Goal: Task Accomplishment & Management: Use online tool/utility

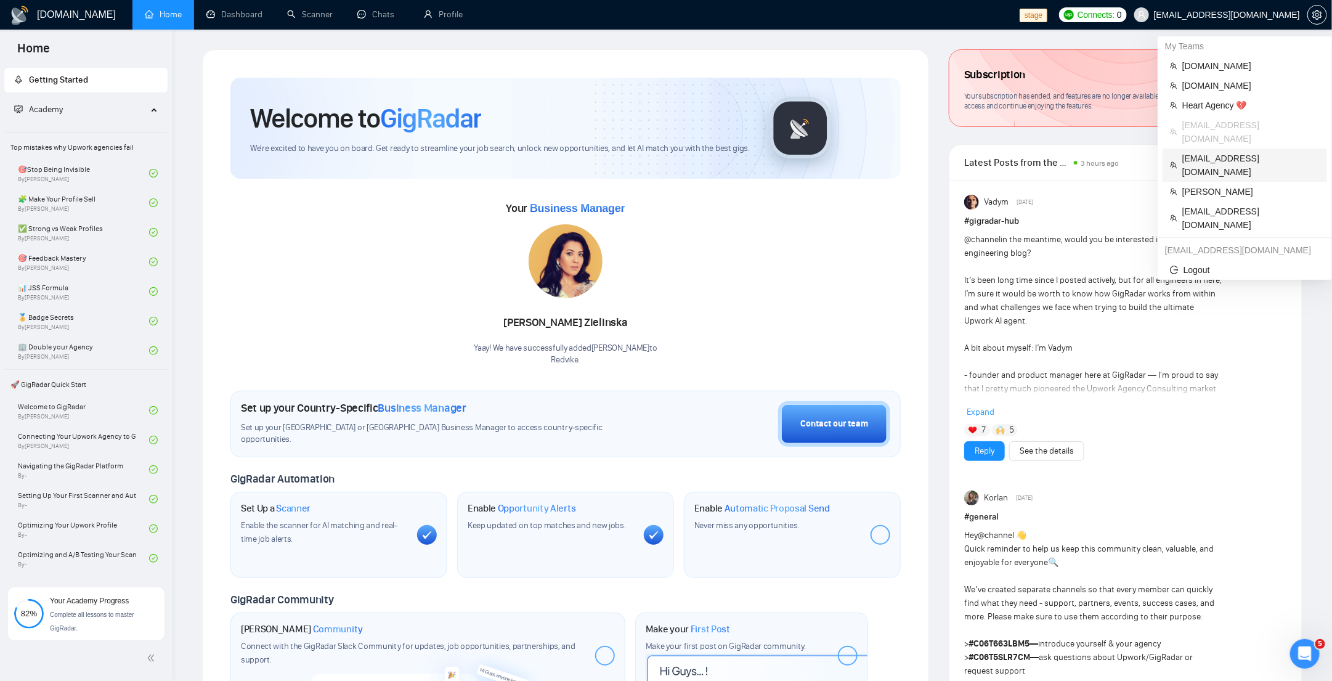
click at [1207, 152] on span "[EMAIL_ADDRESS][DOMAIN_NAME]" at bounding box center [1250, 165] width 137 height 27
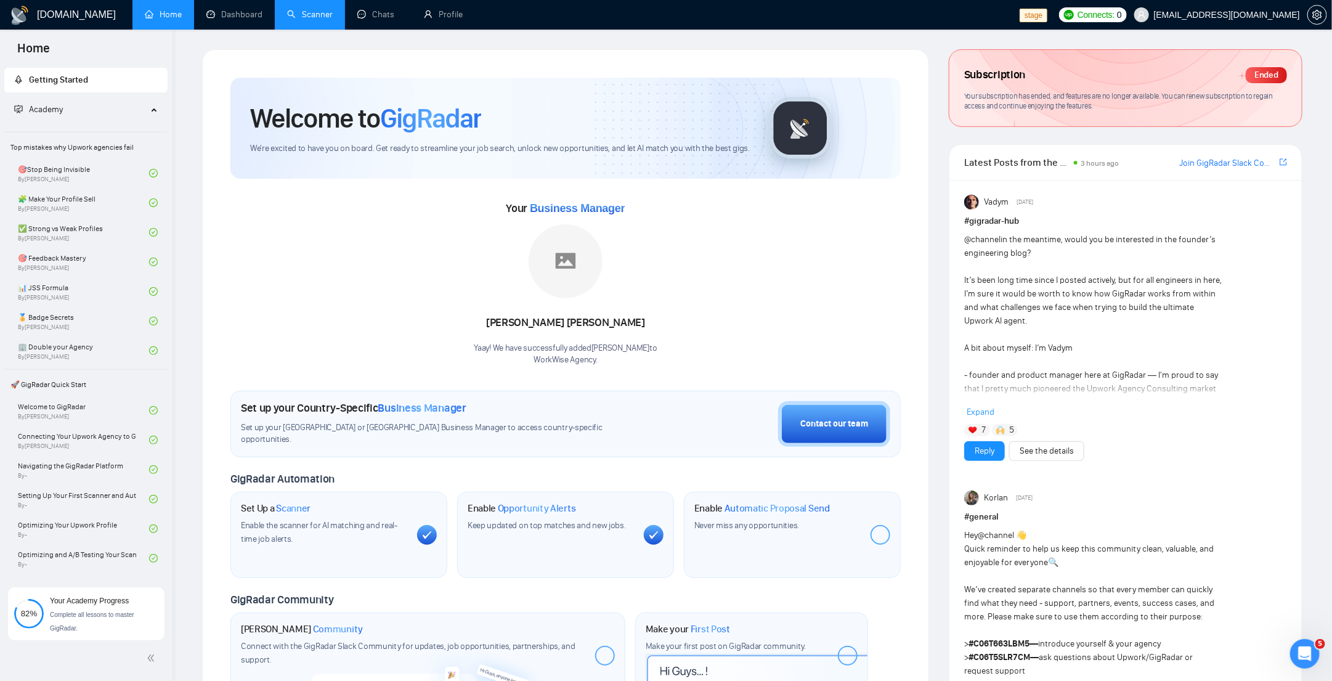
click at [333, 17] on link "Scanner" at bounding box center [310, 14] width 46 height 10
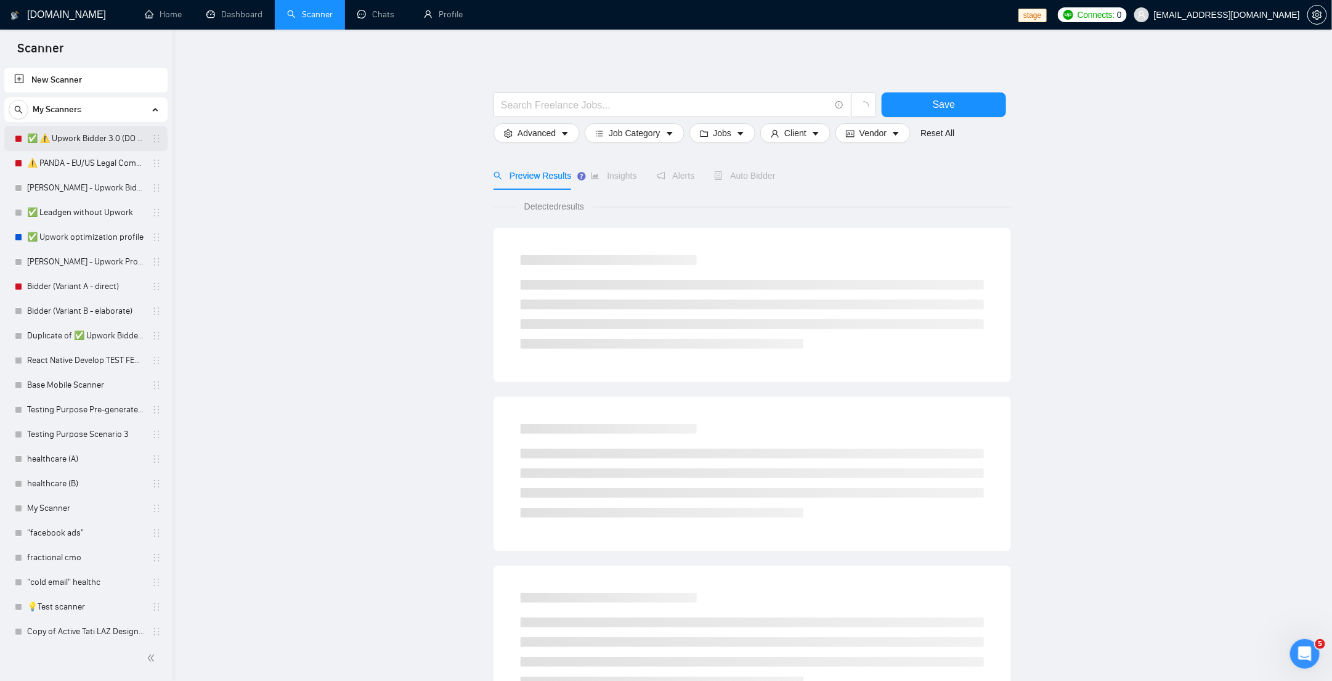
click at [80, 139] on link "✅ ⚠️ Upwork Bidder 3.0 (DO NOT TOUCH)" at bounding box center [85, 138] width 117 height 25
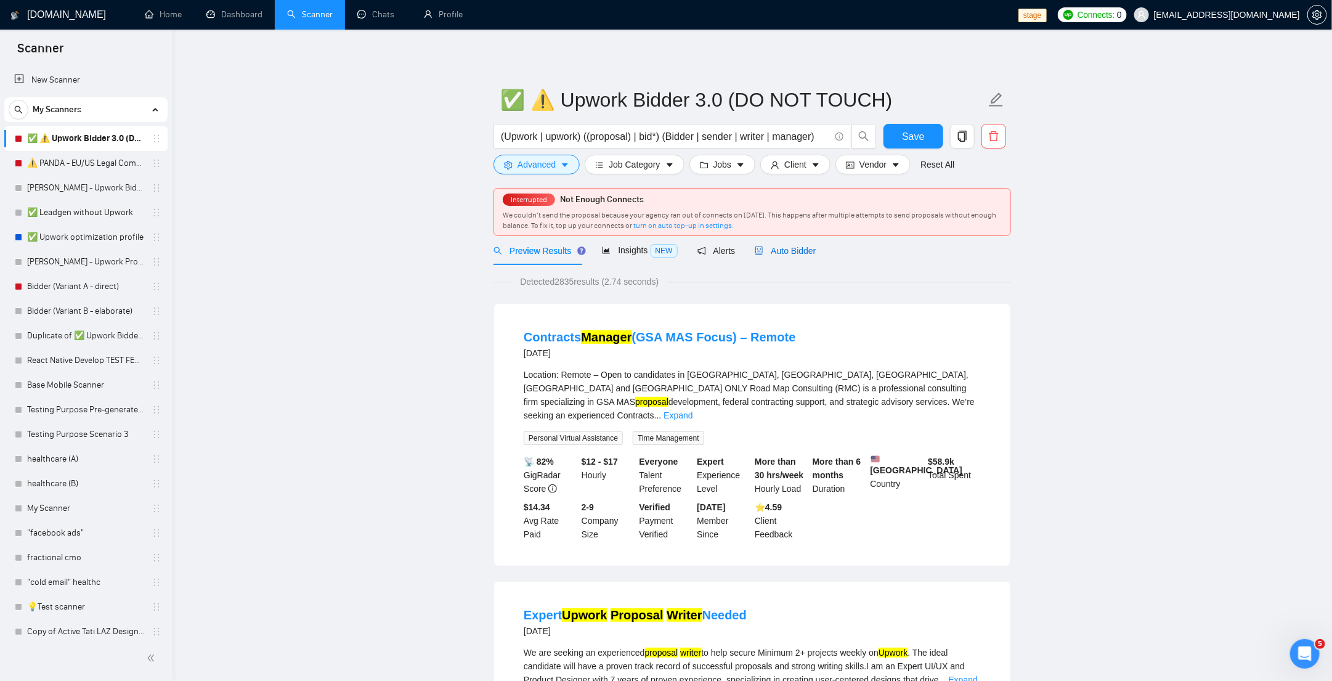
click at [781, 254] on span "Auto Bidder" at bounding box center [785, 251] width 61 height 10
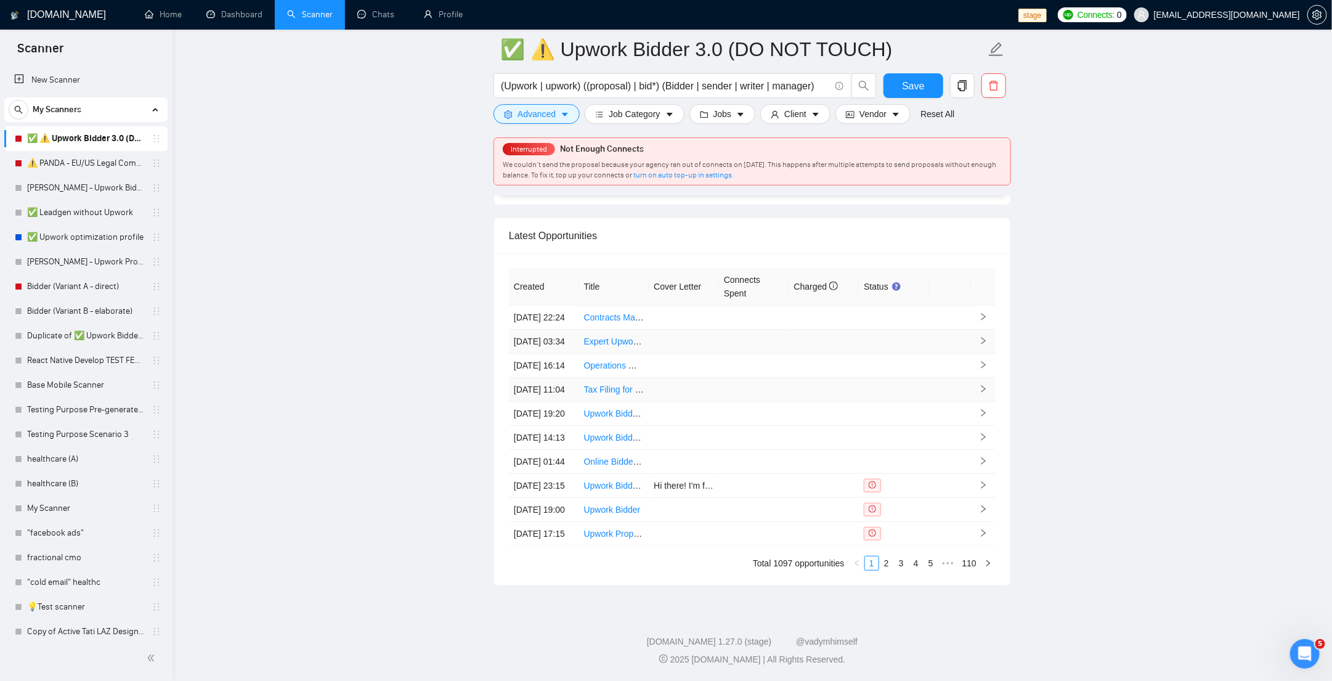
scroll to position [2913, 0]
click at [888, 570] on link "2" at bounding box center [887, 563] width 14 height 14
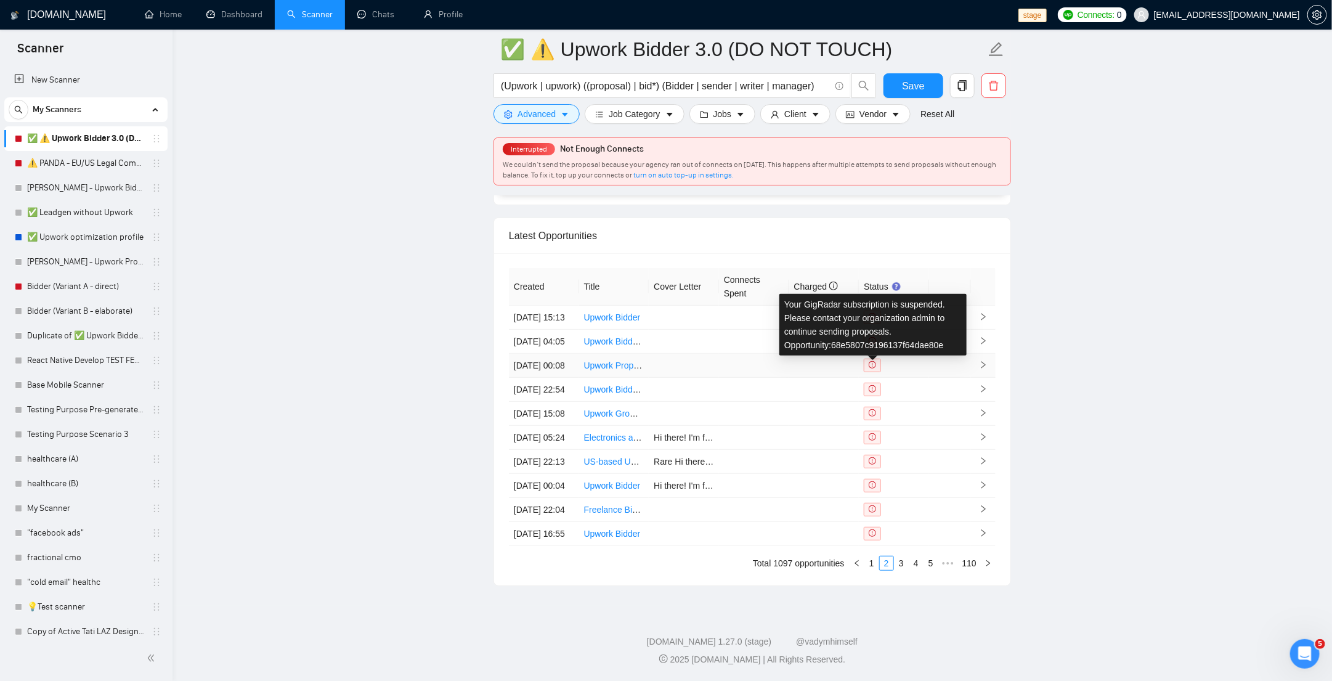
scroll to position [2934, 0]
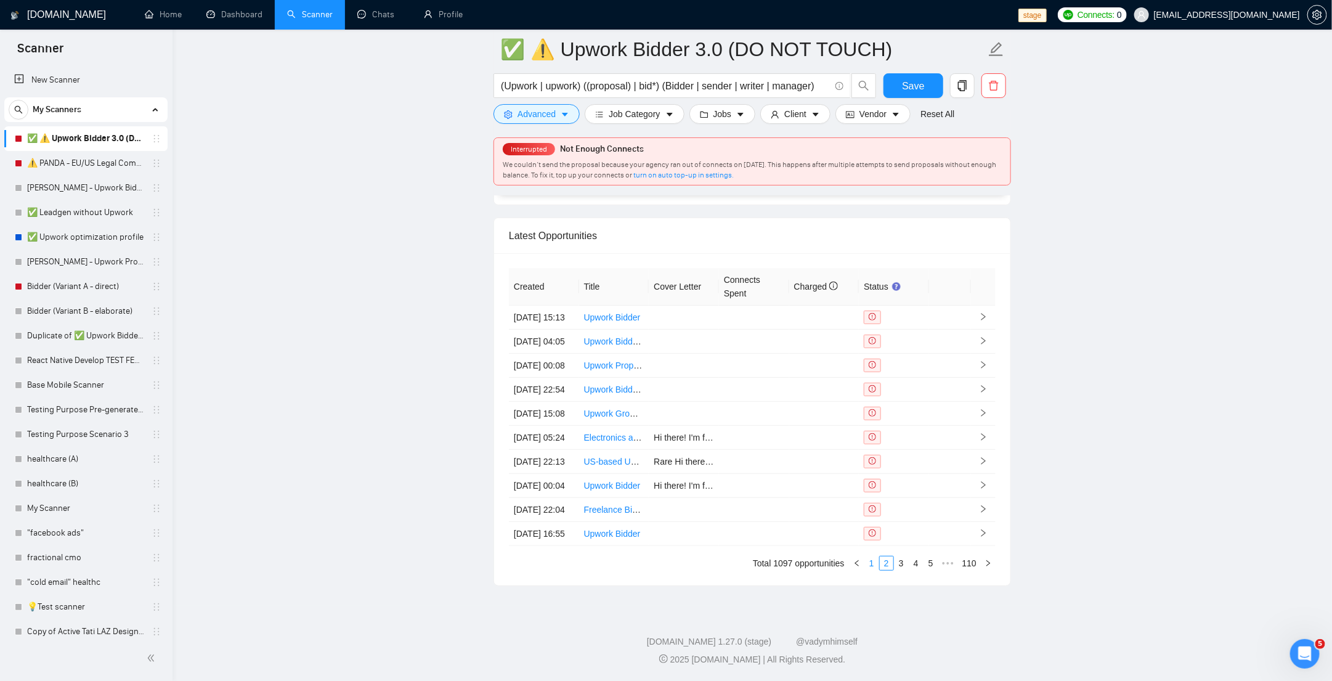
click at [874, 563] on link "1" at bounding box center [872, 563] width 14 height 14
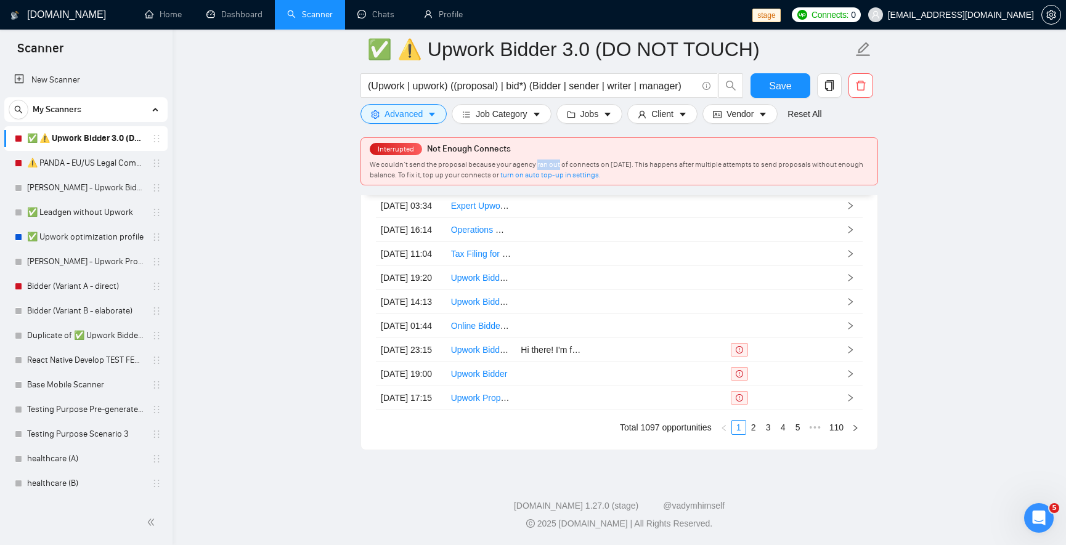
drag, startPoint x: 536, startPoint y: 166, endPoint x: 563, endPoint y: 167, distance: 26.5
click at [560, 167] on span "We couldn’t send the proposal because your agency ran out of connects on Octobe…" at bounding box center [617, 169] width 494 height 19
copy span "ran out"
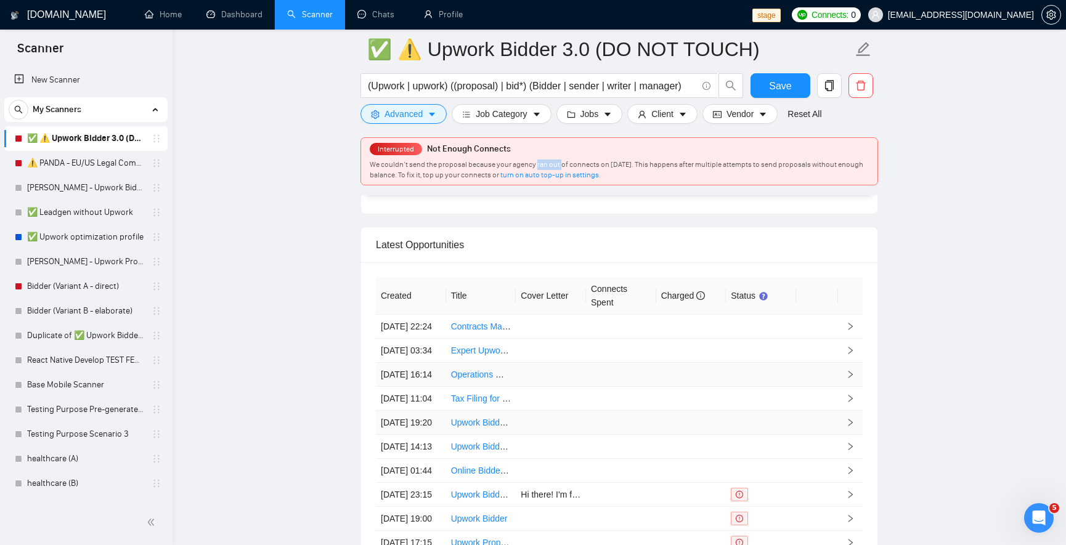
scroll to position [2764, 0]
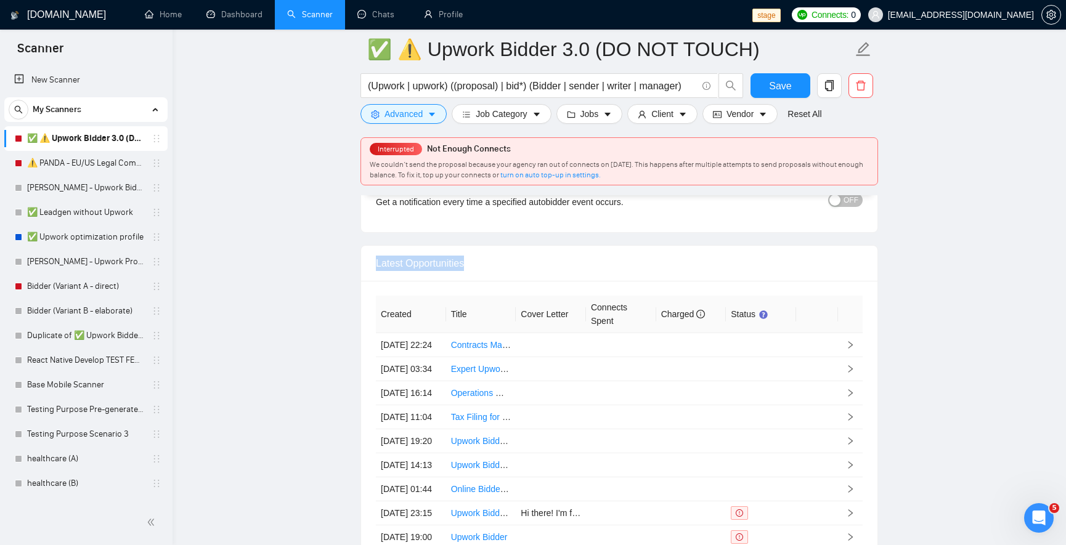
drag, startPoint x: 411, startPoint y: 258, endPoint x: 370, endPoint y: 258, distance: 40.7
click at [370, 258] on div "Latest Opportunities" at bounding box center [619, 264] width 516 height 36
copy div "Latest Opportunities"
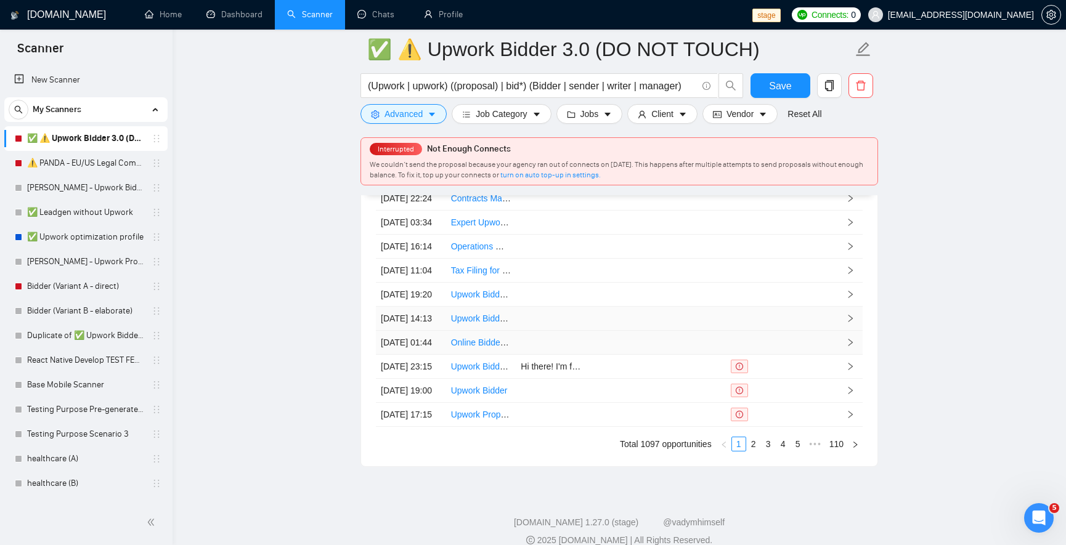
scroll to position [2986, 0]
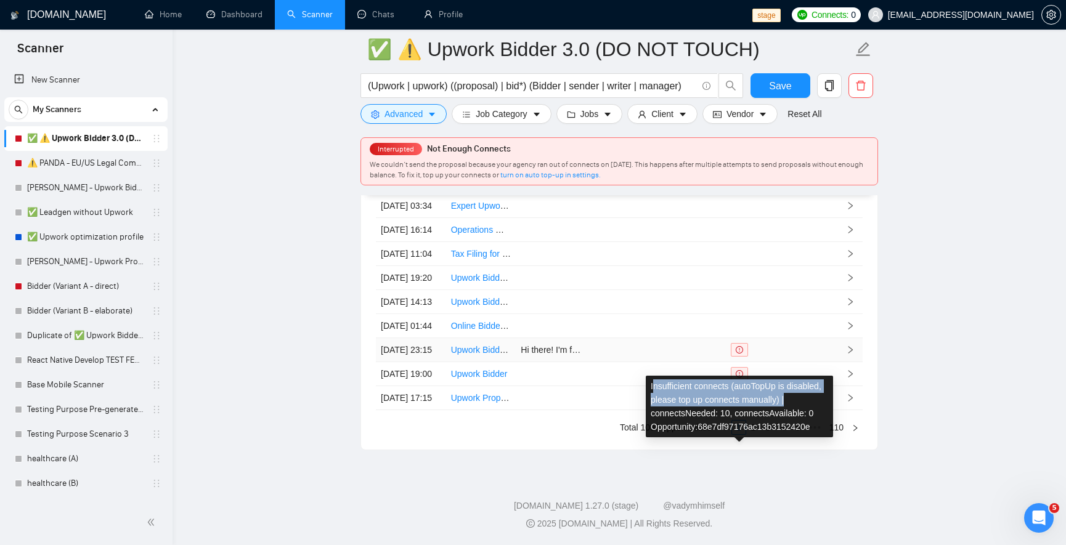
drag, startPoint x: 653, startPoint y: 327, endPoint x: 791, endPoint y: 341, distance: 138.8
click at [791, 376] on div "Insufficient connects (autoTopUp is disabled, please top up connects manually) …" at bounding box center [739, 407] width 187 height 62
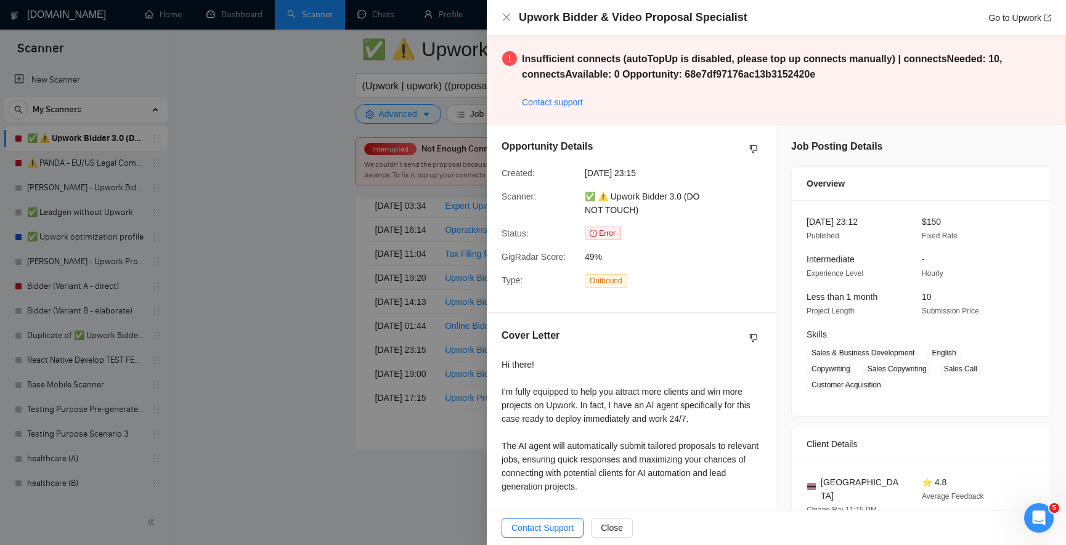
click at [511, 12] on div "Upwork Bidder & Video Proposal Specialist Go to Upwork" at bounding box center [777, 17] width 550 height 15
click at [508, 18] on icon "close" at bounding box center [506, 17] width 7 height 7
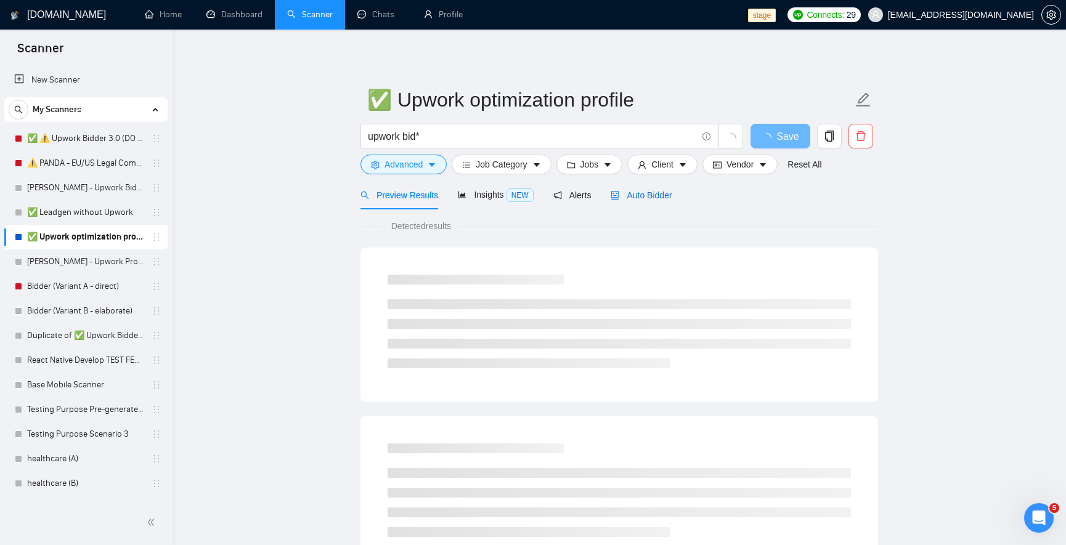
click at [627, 195] on span "Auto Bidder" at bounding box center [641, 195] width 61 height 10
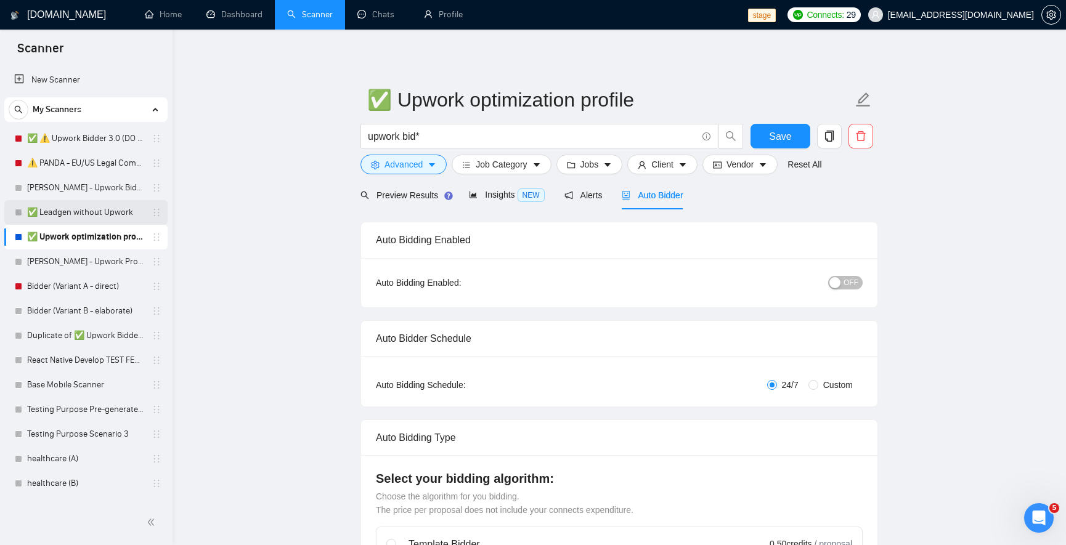
click at [78, 216] on link "✅ Leadgen without Upwork" at bounding box center [85, 212] width 117 height 25
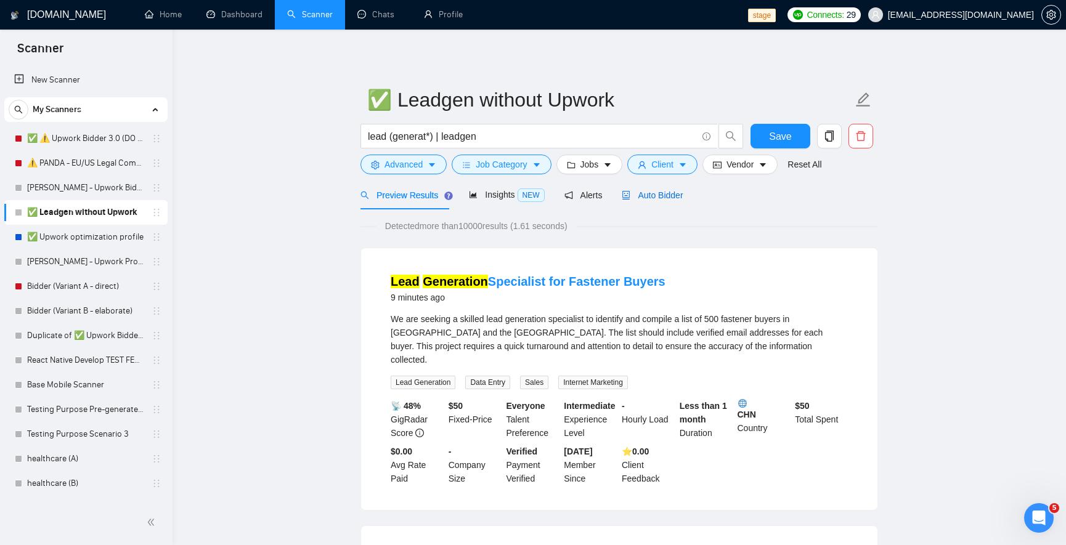
click at [671, 196] on span "Auto Bidder" at bounding box center [652, 195] width 61 height 10
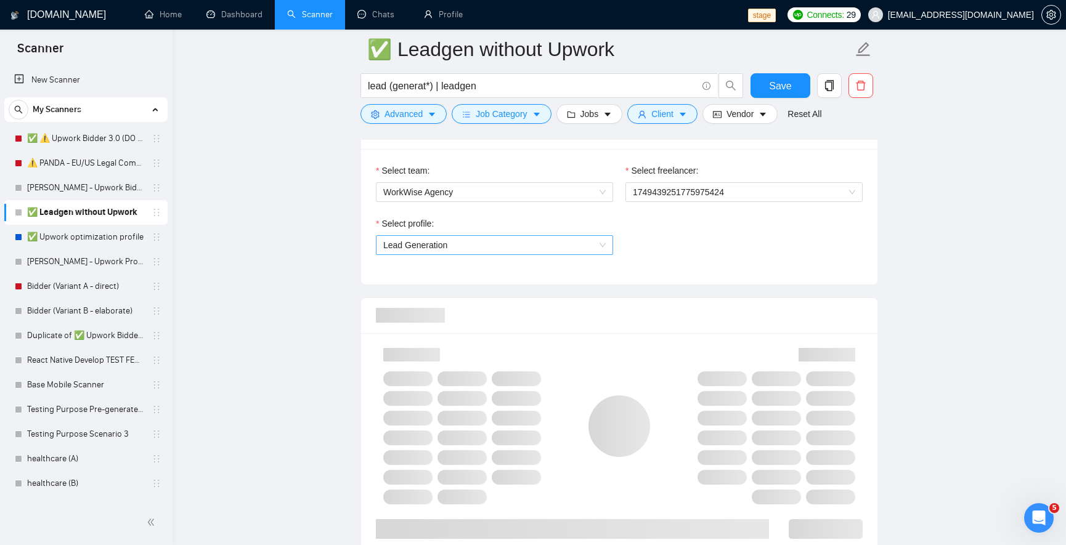
scroll to position [665, 0]
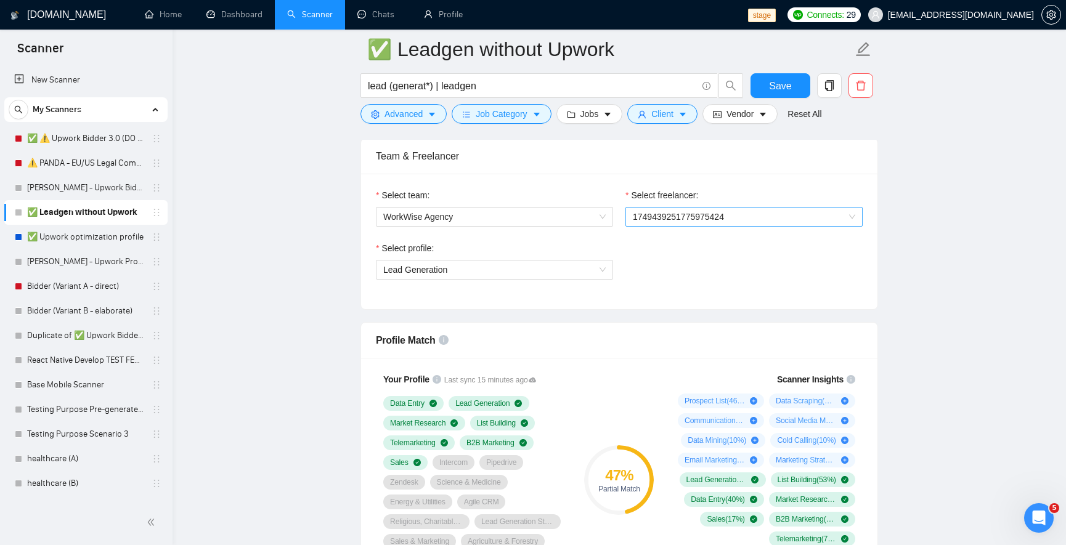
click at [696, 218] on span "1749439251775975424" at bounding box center [744, 217] width 222 height 18
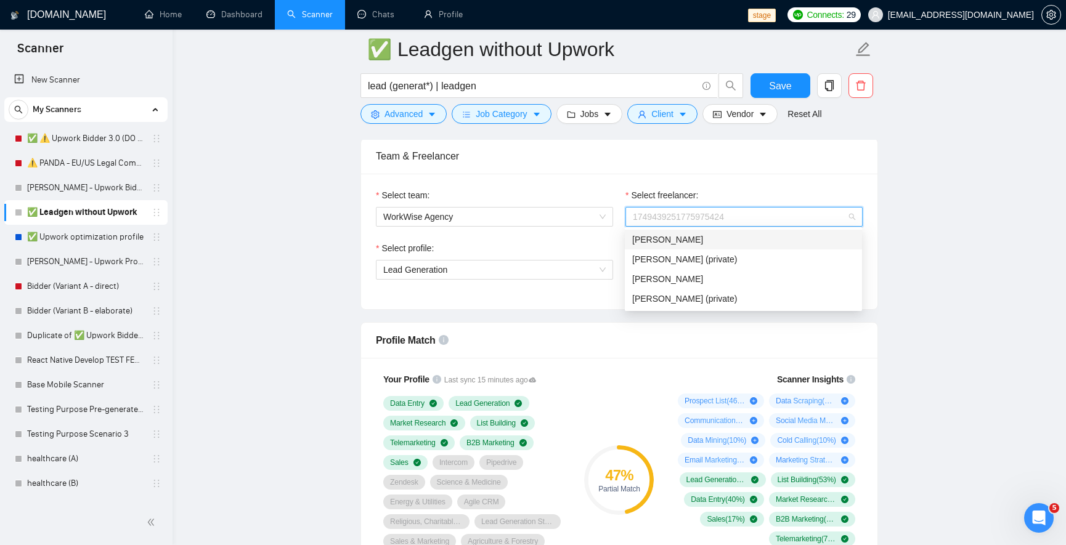
click at [696, 218] on span "1749439251775975424" at bounding box center [744, 217] width 222 height 18
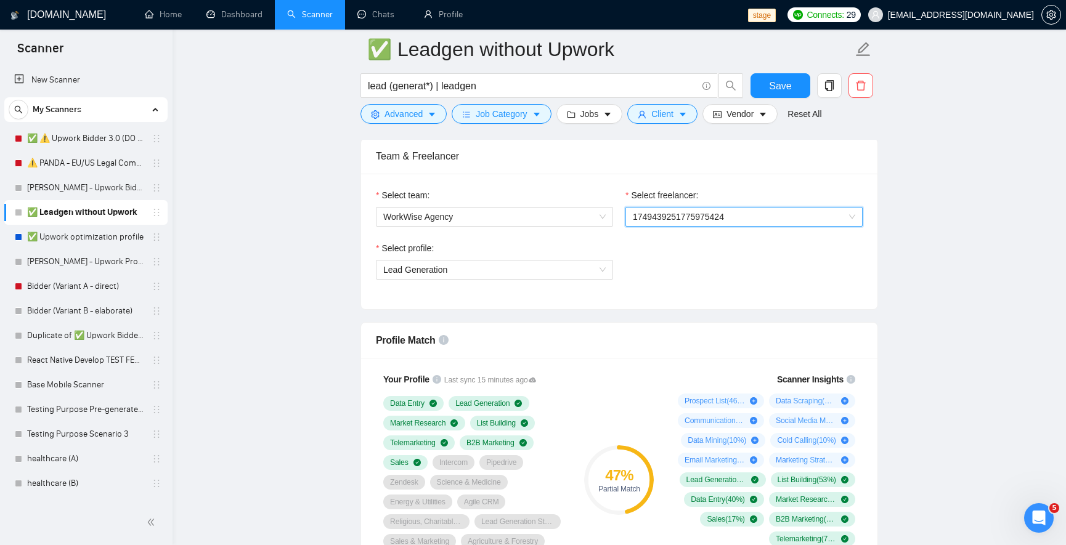
click at [699, 214] on span "1749439251775975424" at bounding box center [744, 217] width 222 height 18
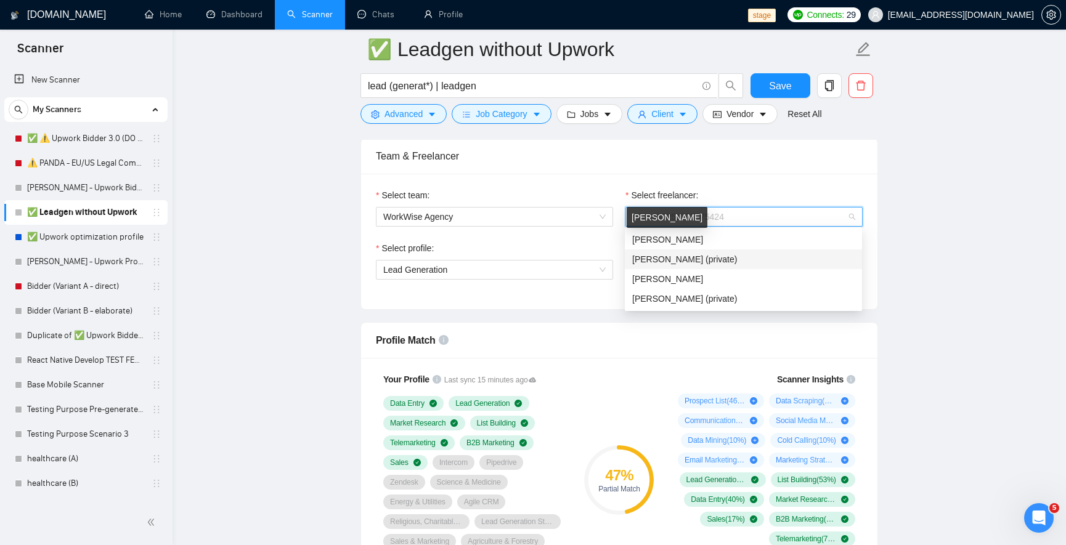
click at [696, 257] on span "[PERSON_NAME] (private)" at bounding box center [684, 259] width 105 height 10
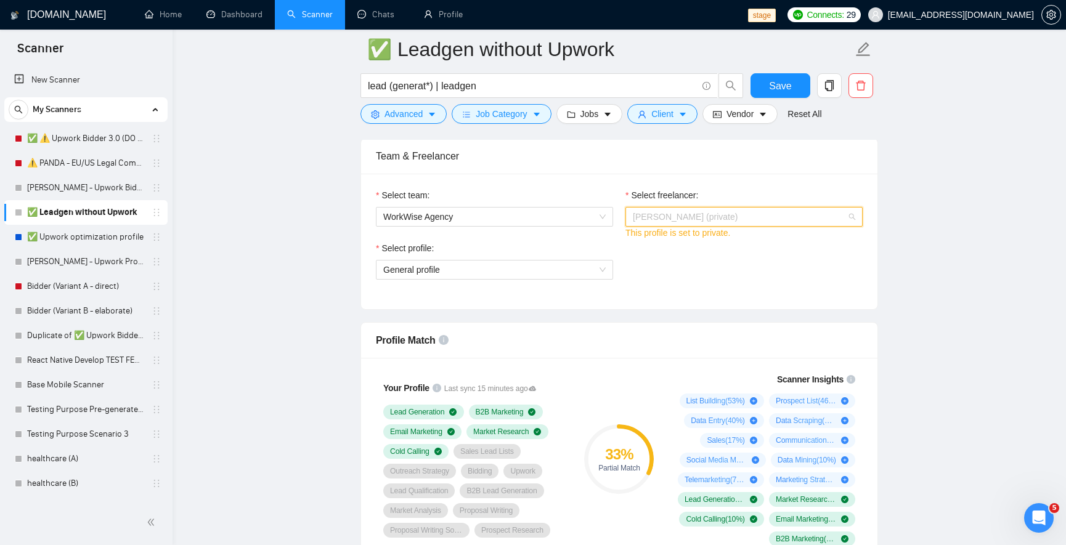
click at [799, 220] on span "[PERSON_NAME] (private)" at bounding box center [744, 217] width 222 height 18
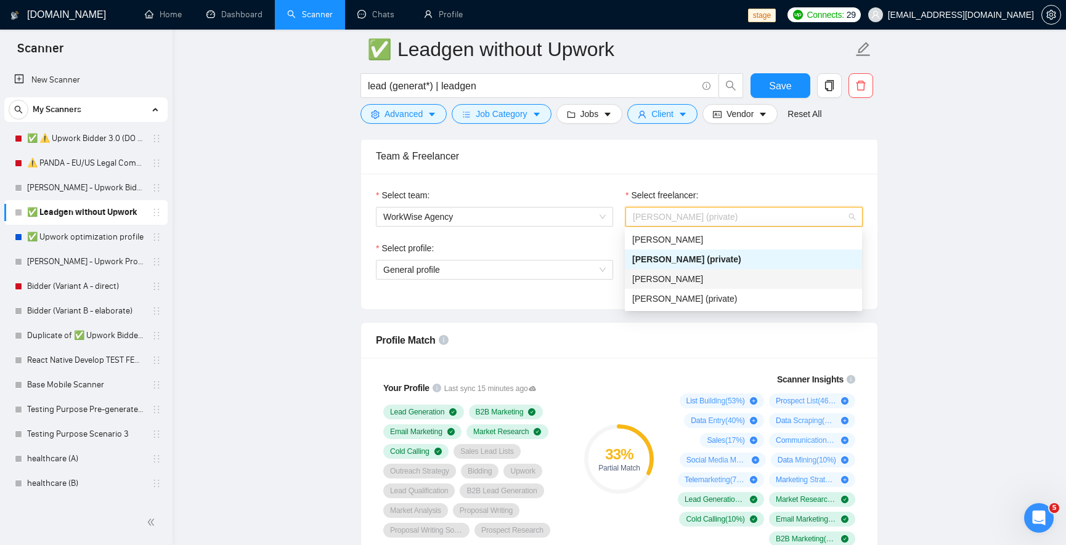
click at [718, 278] on div "[PERSON_NAME]" at bounding box center [743, 279] width 222 height 14
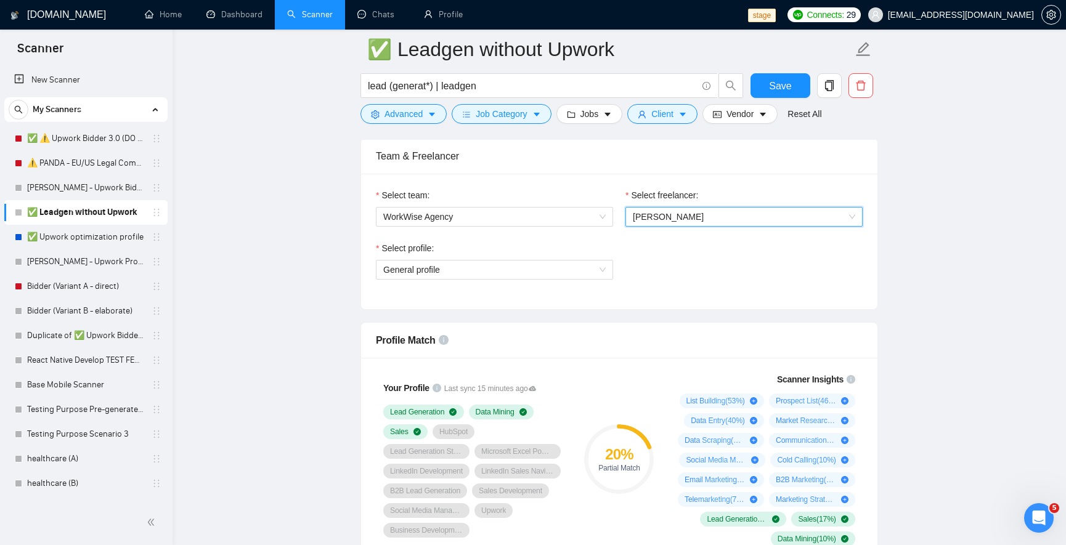
click at [716, 218] on span "[PERSON_NAME]" at bounding box center [744, 217] width 222 height 18
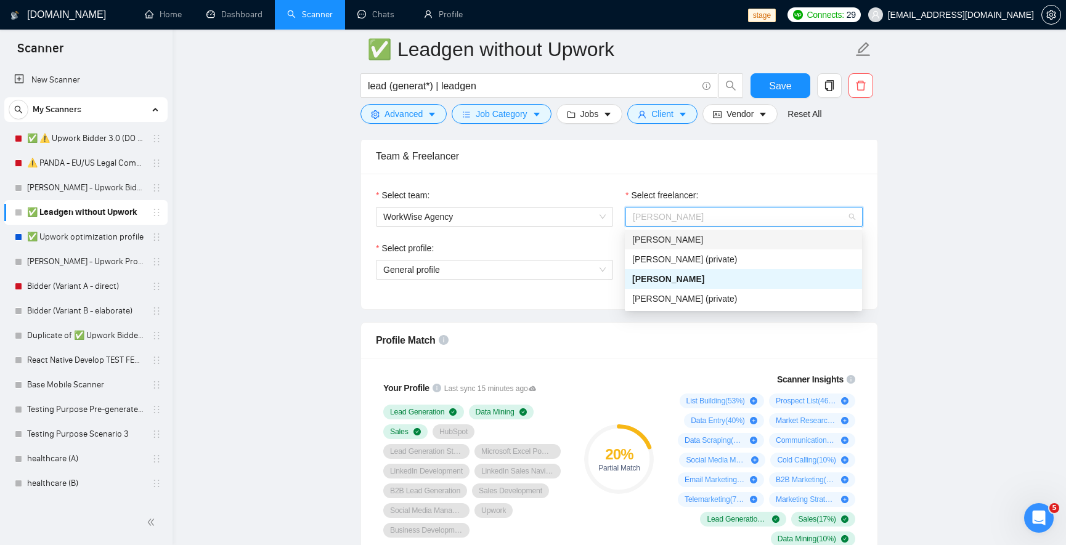
click at [696, 248] on div "[PERSON_NAME]" at bounding box center [743, 240] width 237 height 20
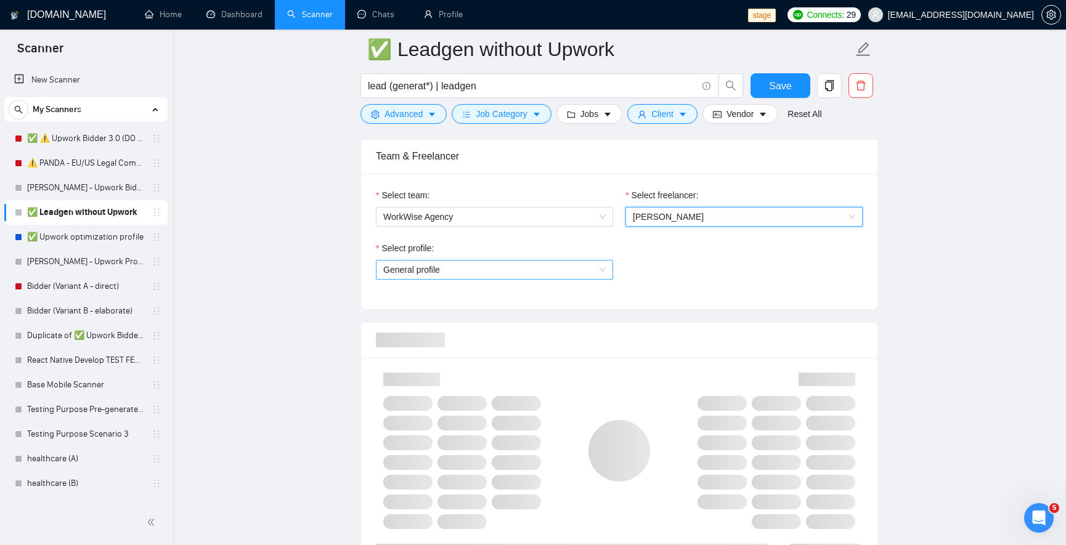
click at [538, 275] on span "General profile" at bounding box center [494, 270] width 222 height 18
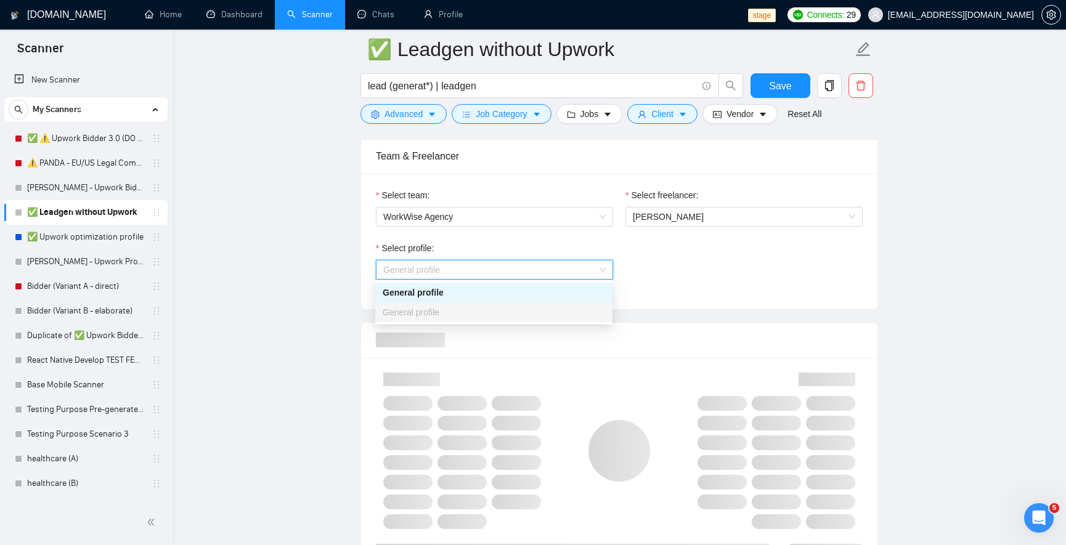
click at [538, 275] on span "General profile" at bounding box center [494, 270] width 222 height 18
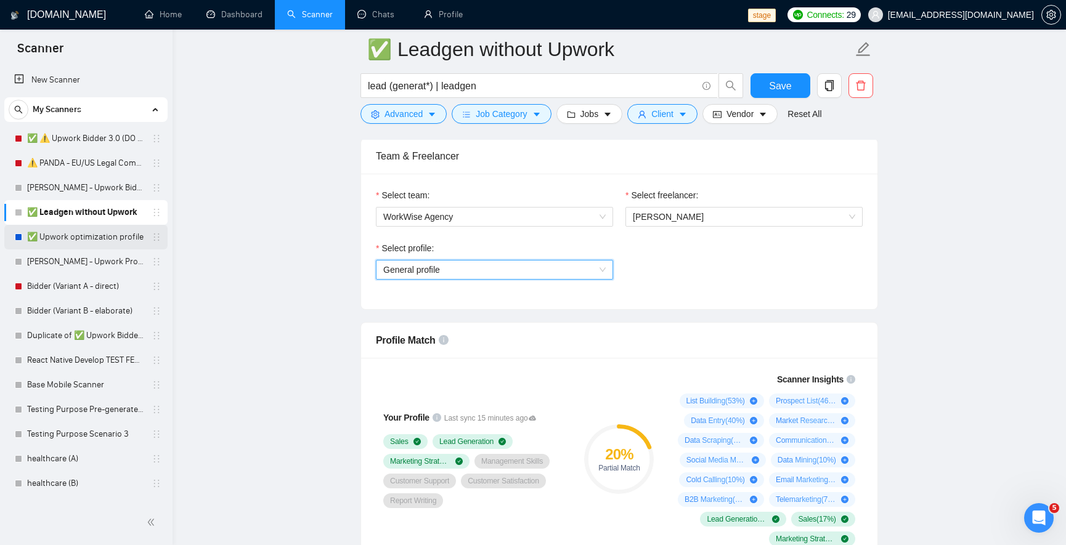
click at [51, 240] on link "✅ Upwork optimization profile" at bounding box center [85, 237] width 117 height 25
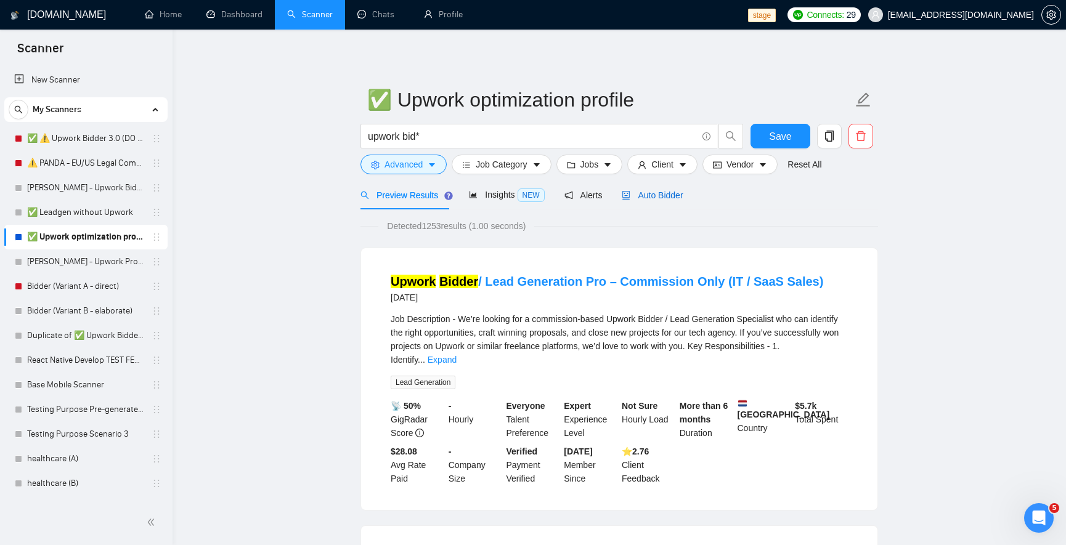
click at [671, 193] on span "Auto Bidder" at bounding box center [652, 195] width 61 height 10
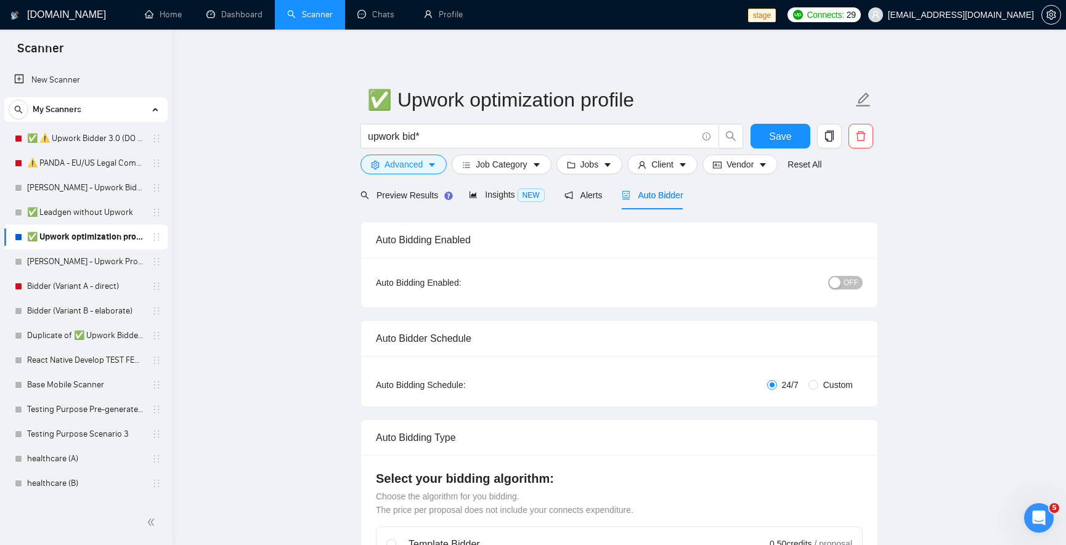
checkbox input "true"
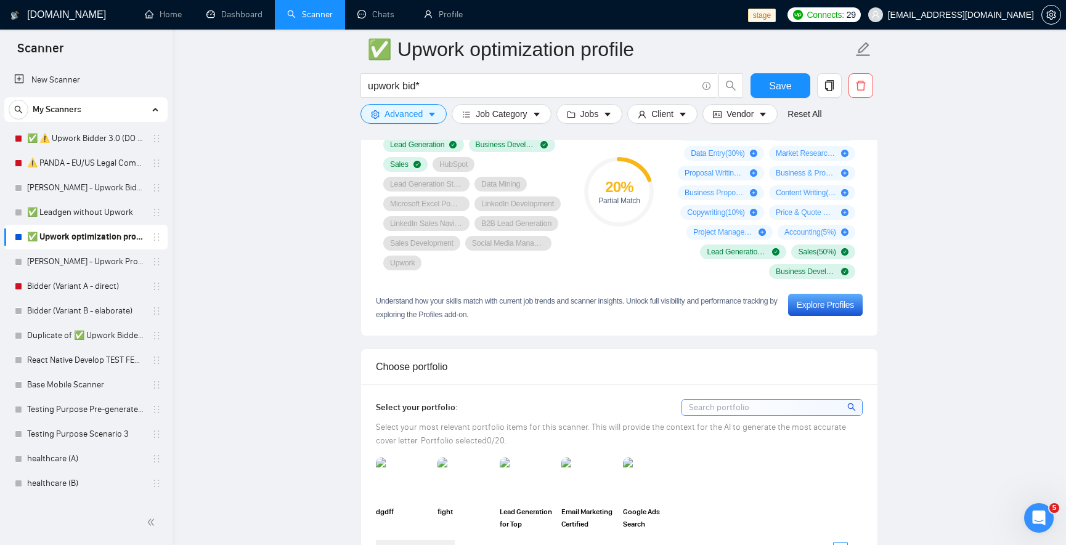
scroll to position [592, 0]
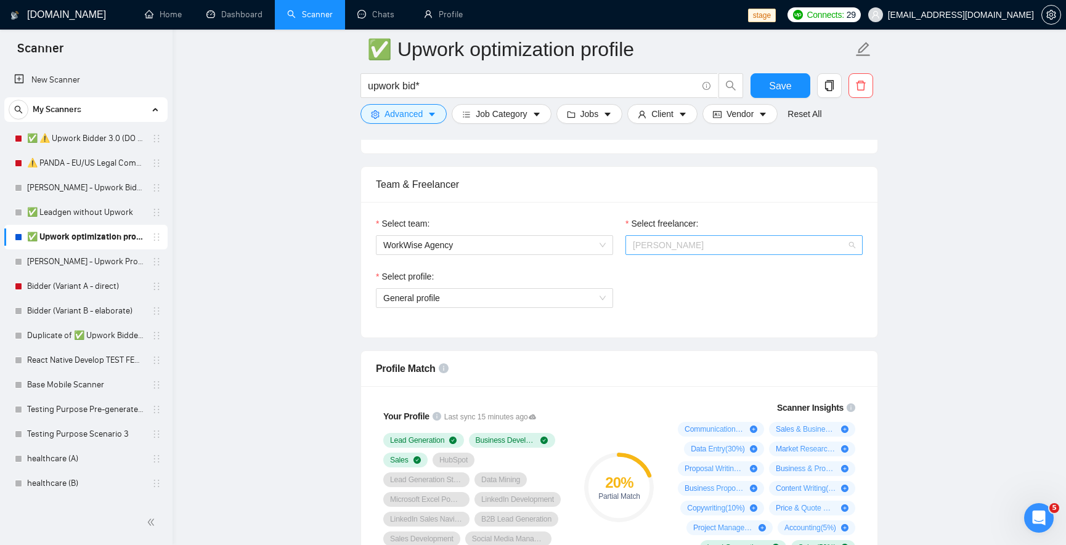
click at [687, 244] on span "[PERSON_NAME]" at bounding box center [668, 245] width 71 height 10
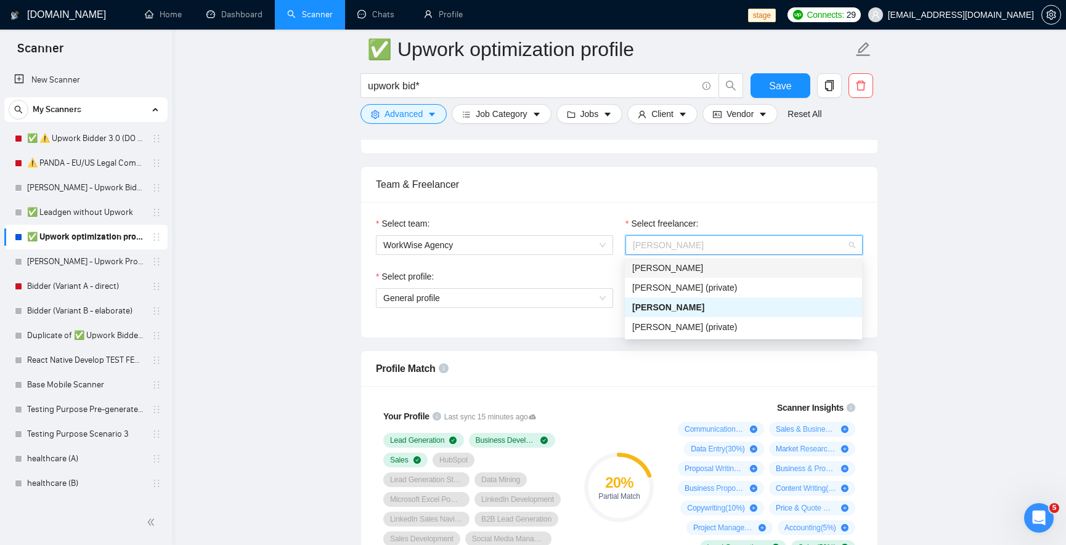
click at [675, 266] on span "[PERSON_NAME]" at bounding box center [667, 268] width 71 height 10
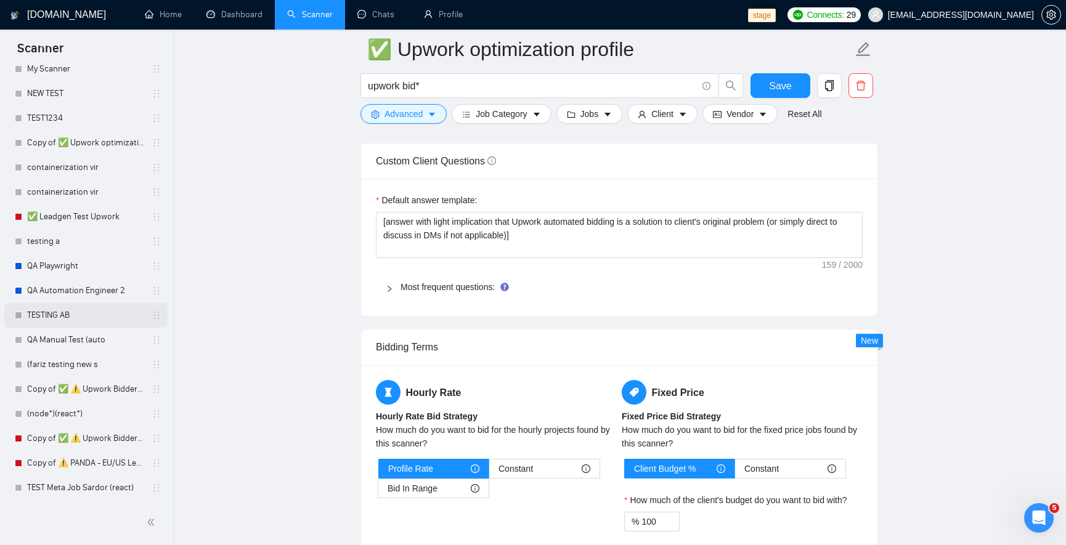
scroll to position [1775, 0]
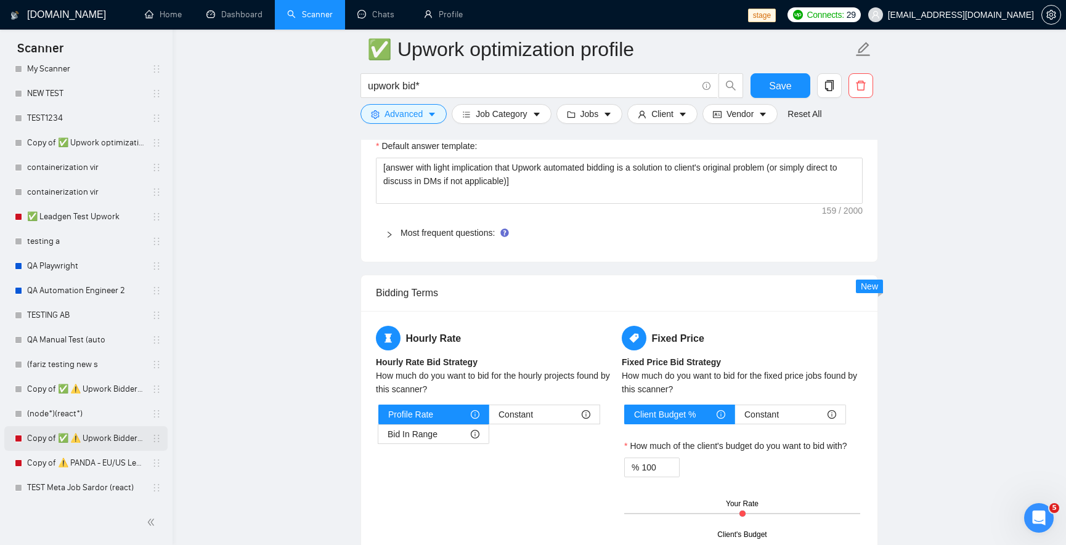
click at [89, 439] on link "Copy of ✅ ⚠️ Upwork Bidder 3.0 (DO NOT TOUCH)" at bounding box center [85, 438] width 117 height 25
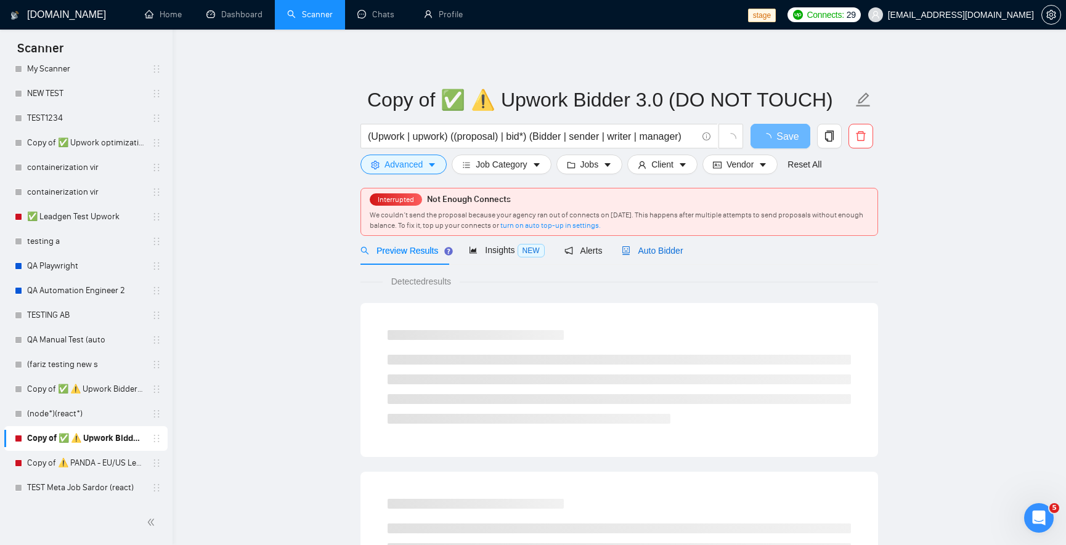
click at [674, 252] on span "Auto Bidder" at bounding box center [652, 251] width 61 height 10
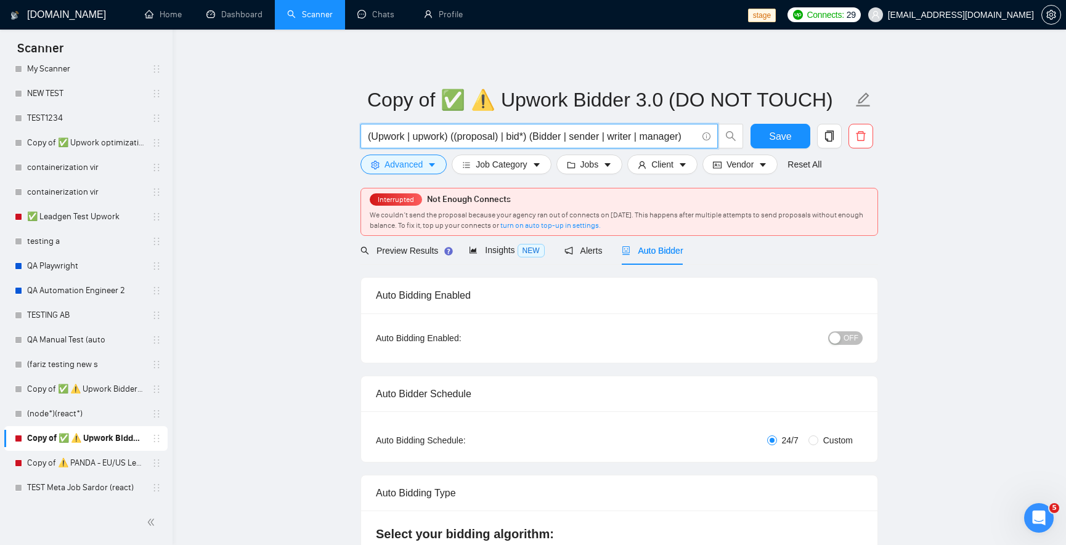
drag, startPoint x: 369, startPoint y: 136, endPoint x: 526, endPoint y: 138, distance: 157.1
click at [526, 138] on input "(Upwork | upwork) ((proposal) | bid*) (Bidder | sender | writer | manager)" at bounding box center [532, 136] width 329 height 15
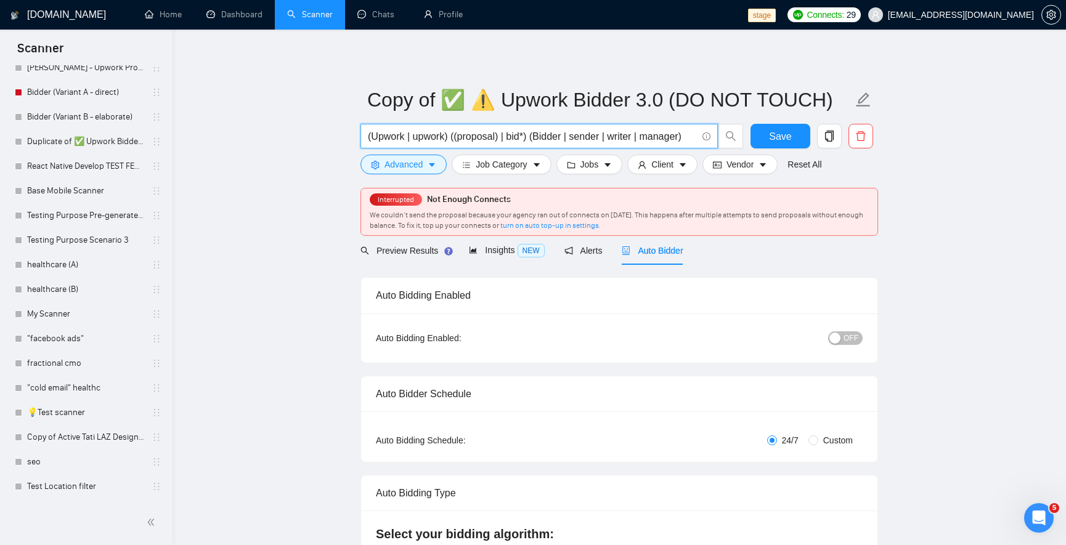
scroll to position [193, 0]
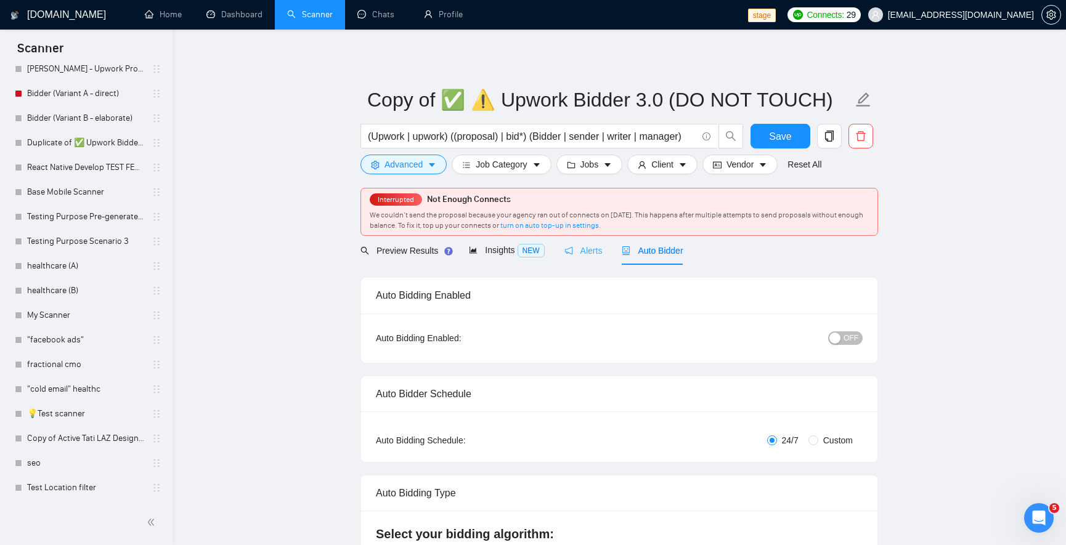
click at [587, 257] on div "Alerts" at bounding box center [583, 250] width 38 height 29
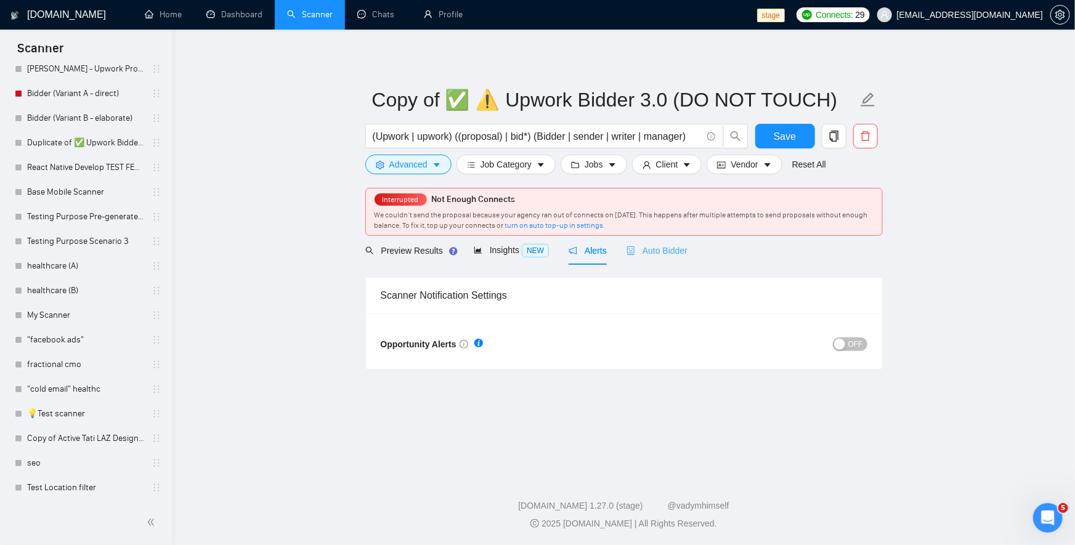
click at [635, 259] on div "Auto Bidder" at bounding box center [657, 250] width 61 height 29
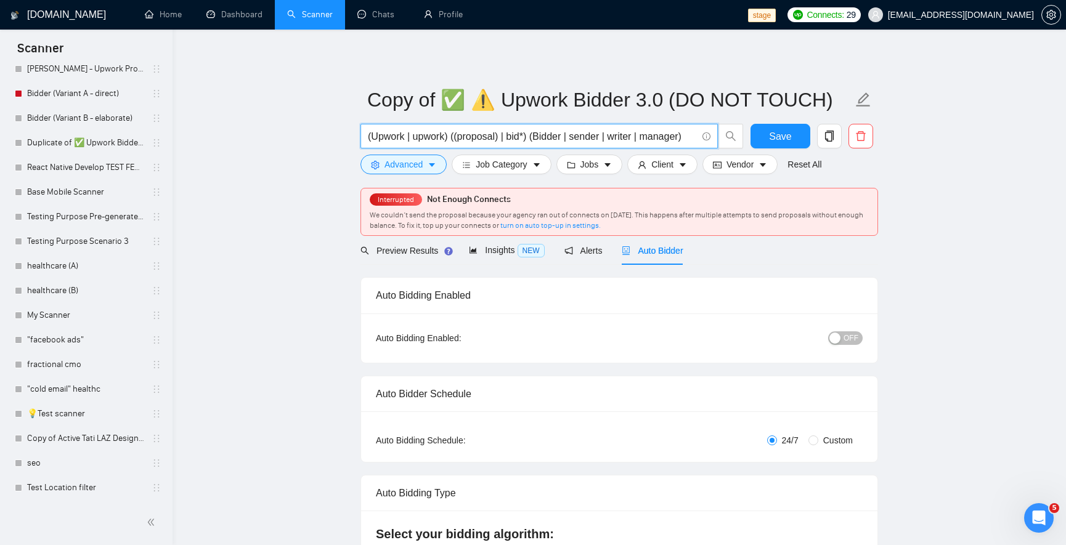
drag, startPoint x: 642, startPoint y: 126, endPoint x: 696, endPoint y: 124, distance: 53.7
click at [707, 121] on form "Copy of ✅ ⚠️ Upwork Bidder 3.0 (DO NOT TOUCH) (Upwork | upwork) ((proposal) | b…" at bounding box center [619, 130] width 518 height 100
click at [694, 132] on input "(Upwork | upwork) ((proposal) | bid*) (Bidder | sender | writer | manager)" at bounding box center [532, 136] width 329 height 15
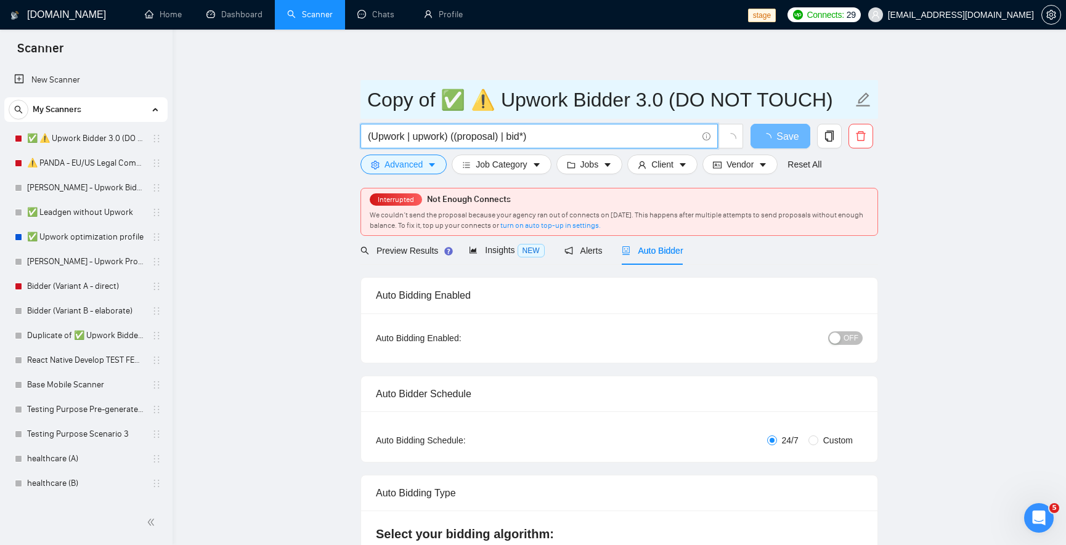
type input "(Upwork | upwork) ((proposal) | bid*)"
click at [502, 105] on input "Copy of ✅ ⚠️ Upwork Bidder 3.0 (DO NOT TOUCH)" at bounding box center [610, 99] width 486 height 31
drag, startPoint x: 500, startPoint y: 99, endPoint x: 366, endPoint y: 95, distance: 133.8
click at [366, 95] on span "Copy of ✅ ⚠️ Upwork Bidder 3.0 (DO NOT TOUCH)" at bounding box center [619, 99] width 518 height 39
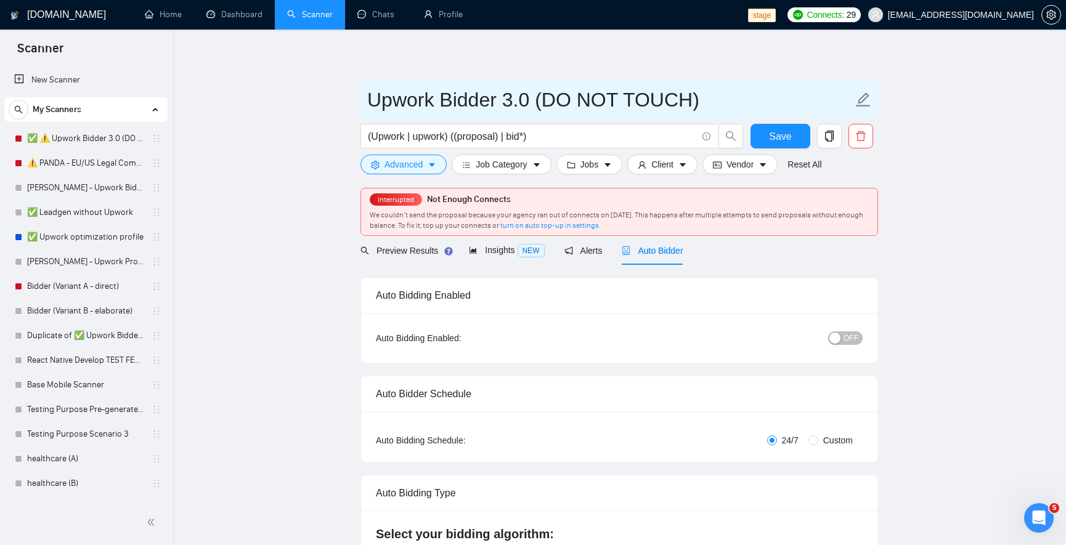
drag, startPoint x: 504, startPoint y: 98, endPoint x: 751, endPoint y: 106, distance: 247.2
click at [751, 106] on input "Upwork Bidder 3.0 (DO NOT TOUCH)" at bounding box center [610, 99] width 486 height 31
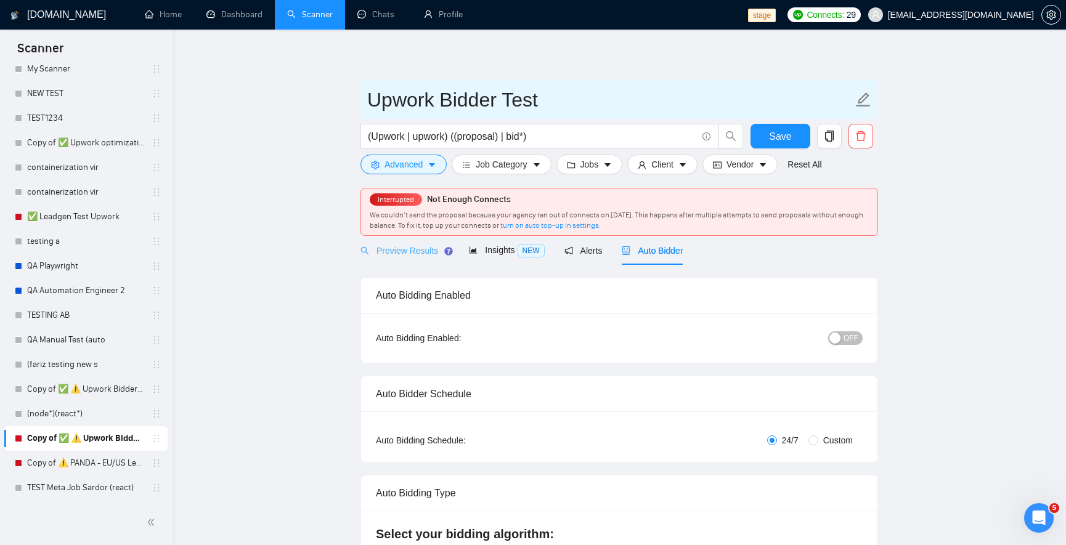
type input "Upwork Bidder Test"
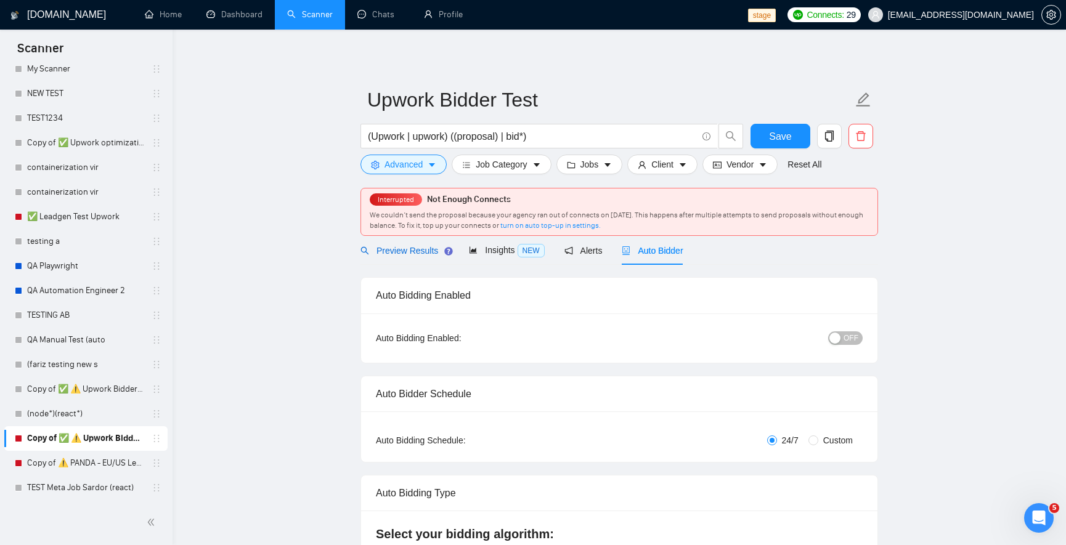
click at [388, 252] on span "Preview Results" at bounding box center [404, 251] width 89 height 10
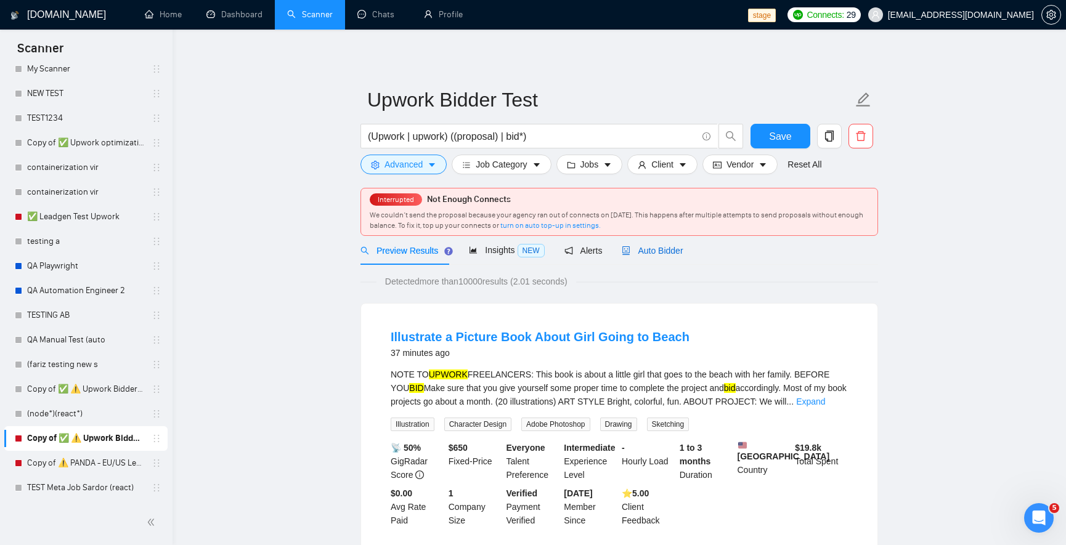
click at [665, 251] on span "Auto Bidder" at bounding box center [652, 251] width 61 height 10
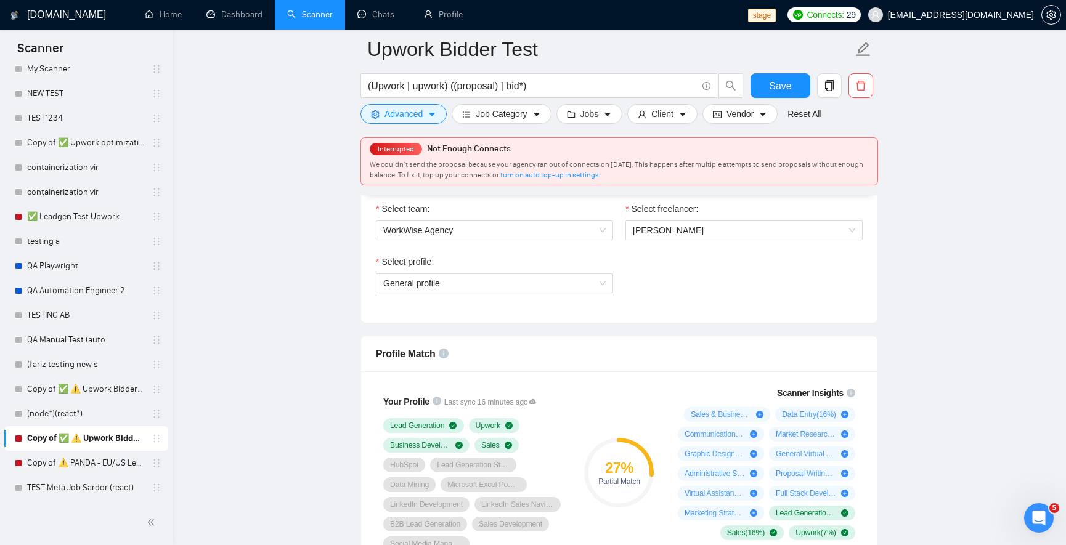
scroll to position [592, 0]
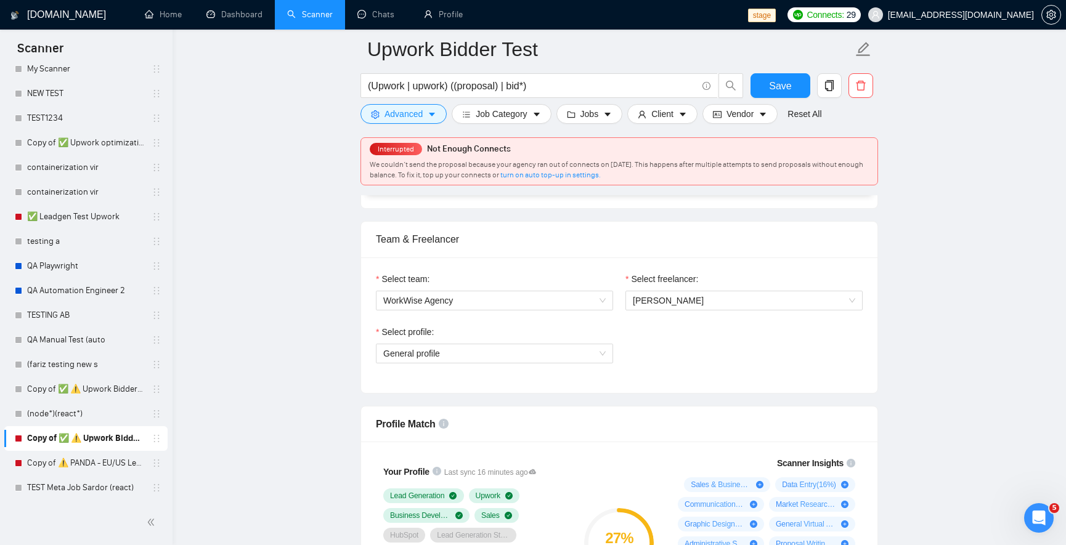
click at [660, 306] on span "[PERSON_NAME]" at bounding box center [744, 300] width 222 height 18
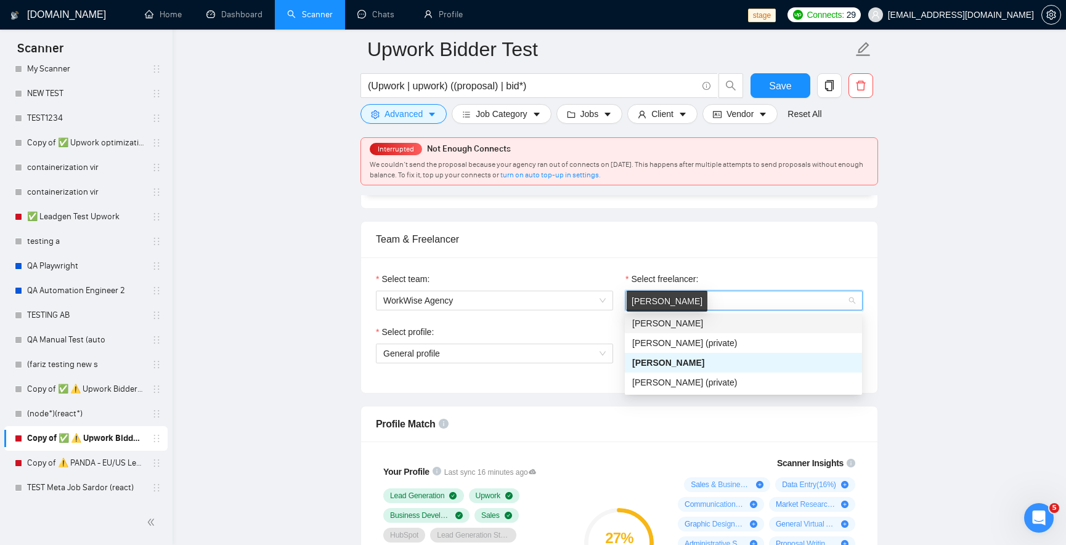
click at [674, 321] on span "[PERSON_NAME]" at bounding box center [667, 324] width 71 height 10
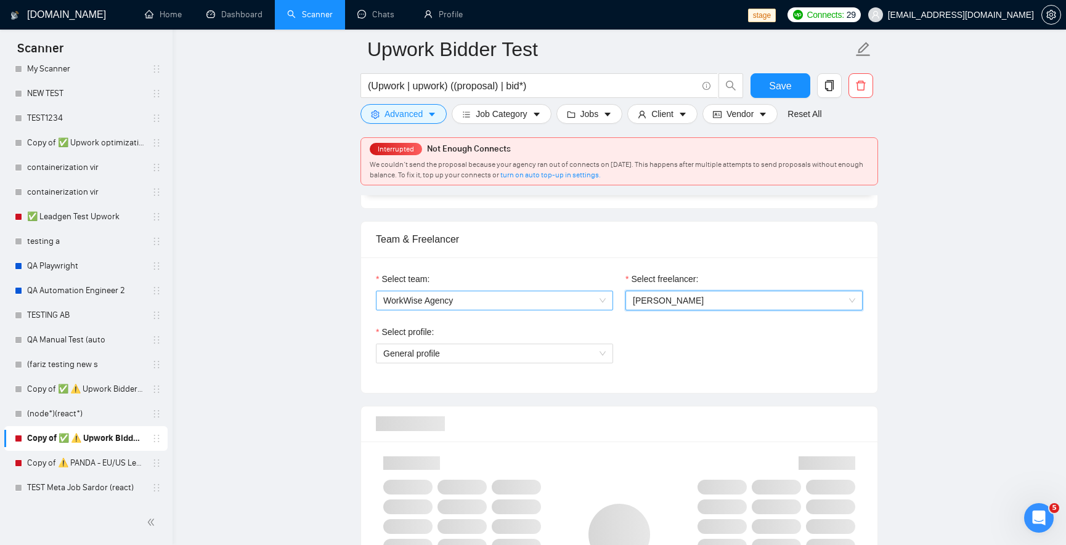
click at [558, 305] on span "WorkWise Agency" at bounding box center [494, 300] width 222 height 18
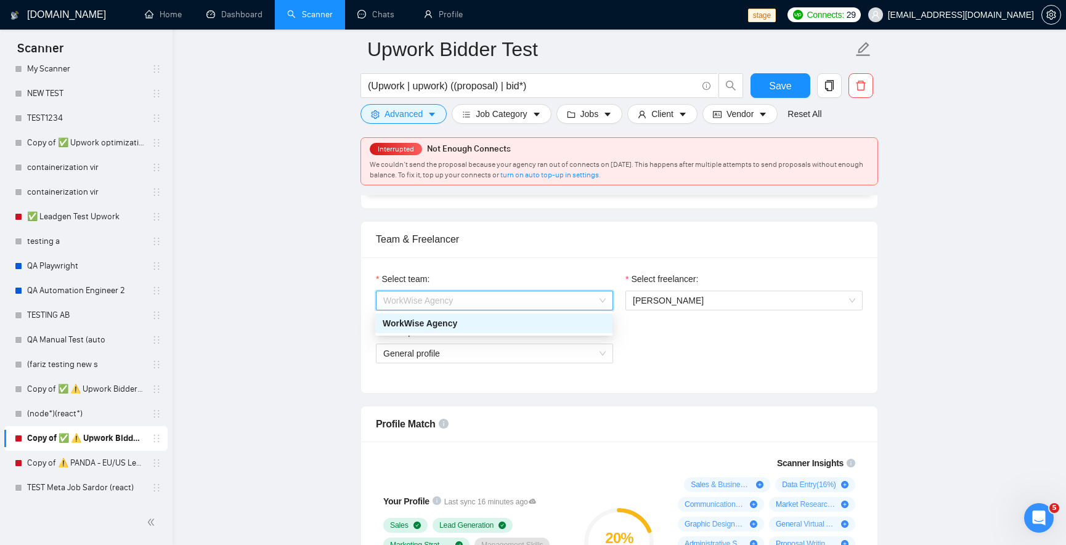
click at [558, 305] on span "WorkWise Agency" at bounding box center [494, 300] width 222 height 18
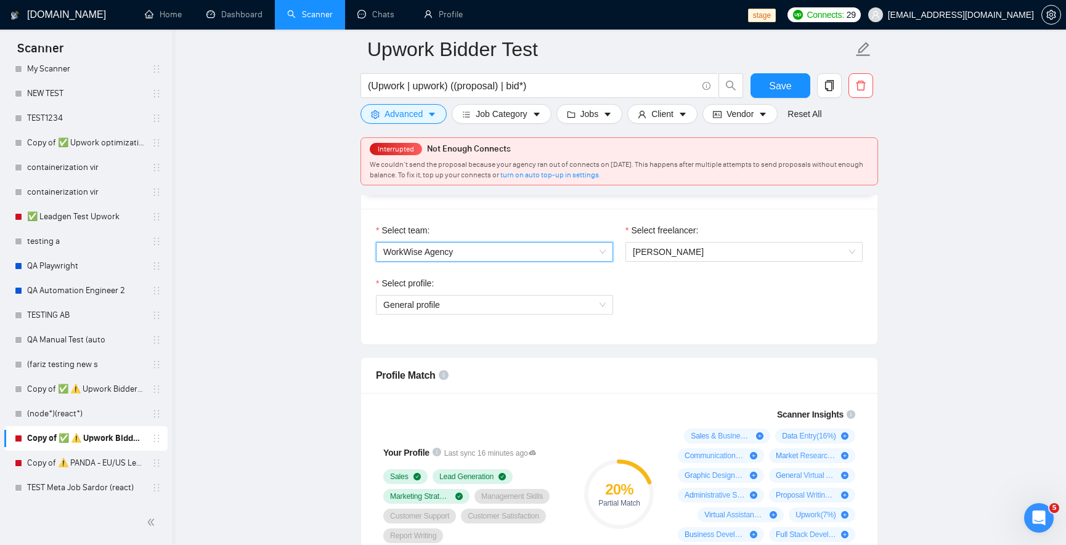
scroll to position [665, 0]
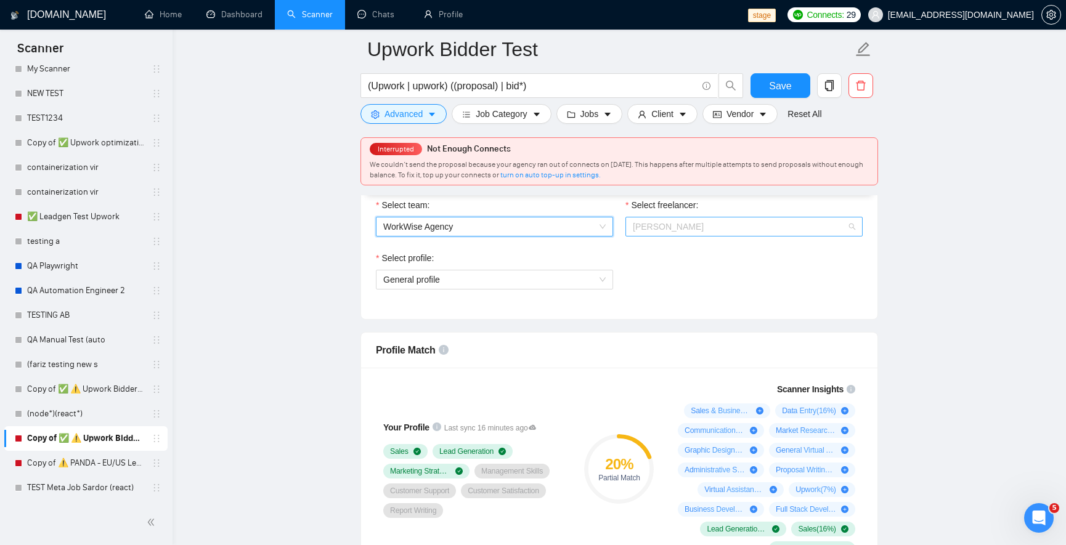
click at [767, 234] on span "[PERSON_NAME]" at bounding box center [744, 227] width 222 height 18
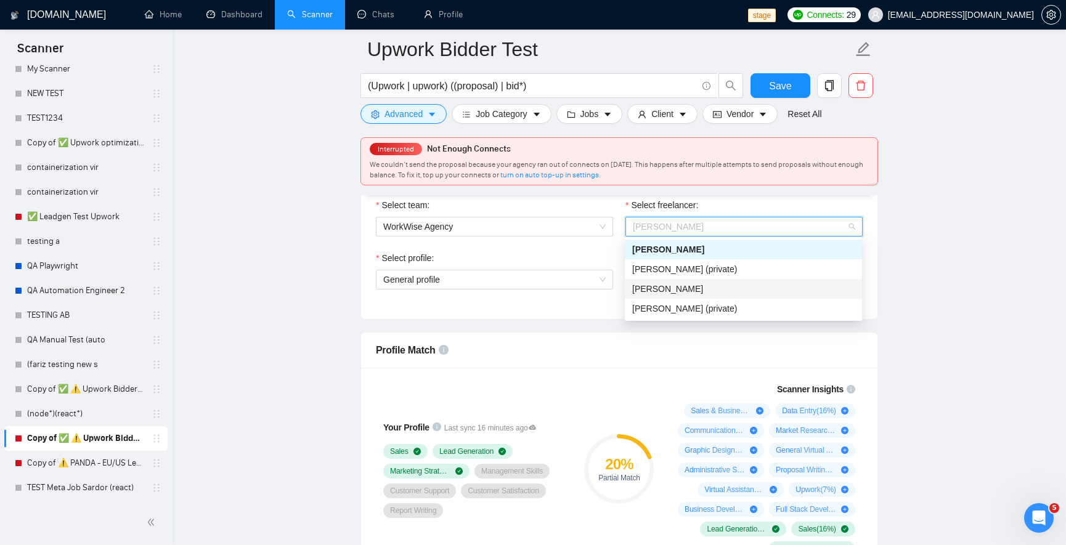
click at [730, 283] on div "[PERSON_NAME]" at bounding box center [743, 289] width 222 height 14
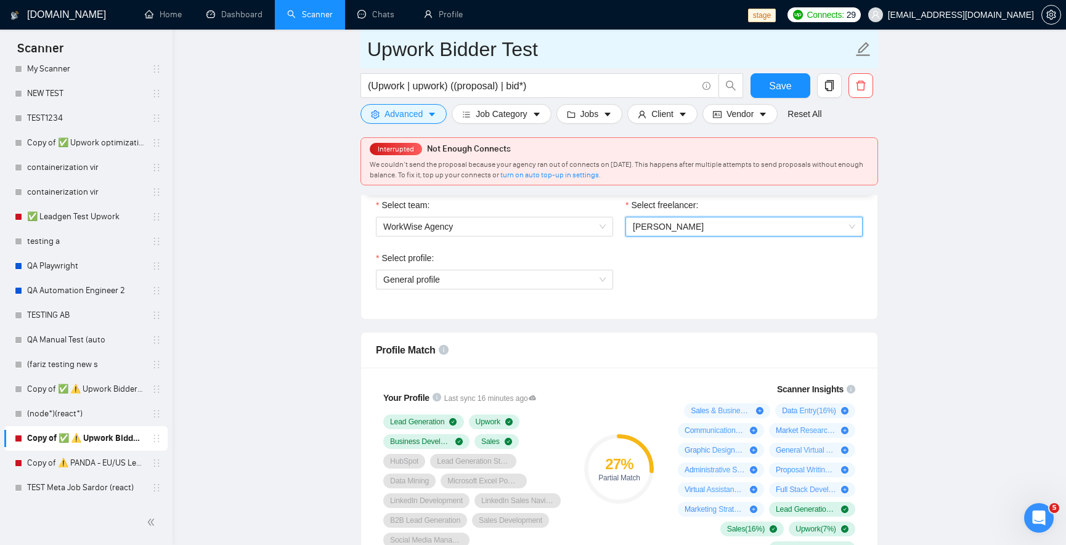
click at [366, 52] on span "Upwork Bidder Test" at bounding box center [619, 49] width 518 height 39
click at [368, 52] on input "Upwork Bidder Test" at bounding box center [610, 49] width 486 height 31
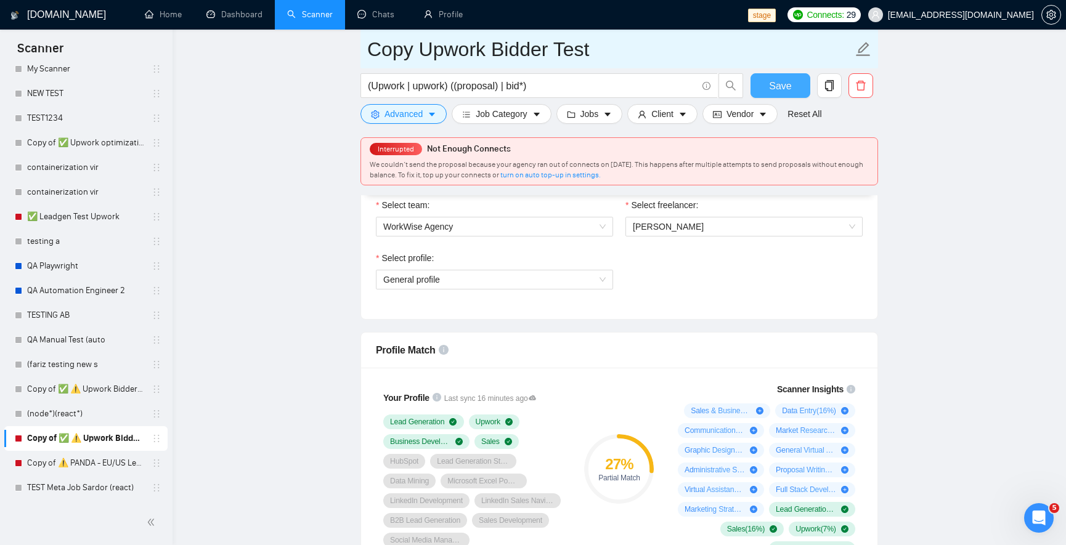
type input "Copy Upwork Bidder Test"
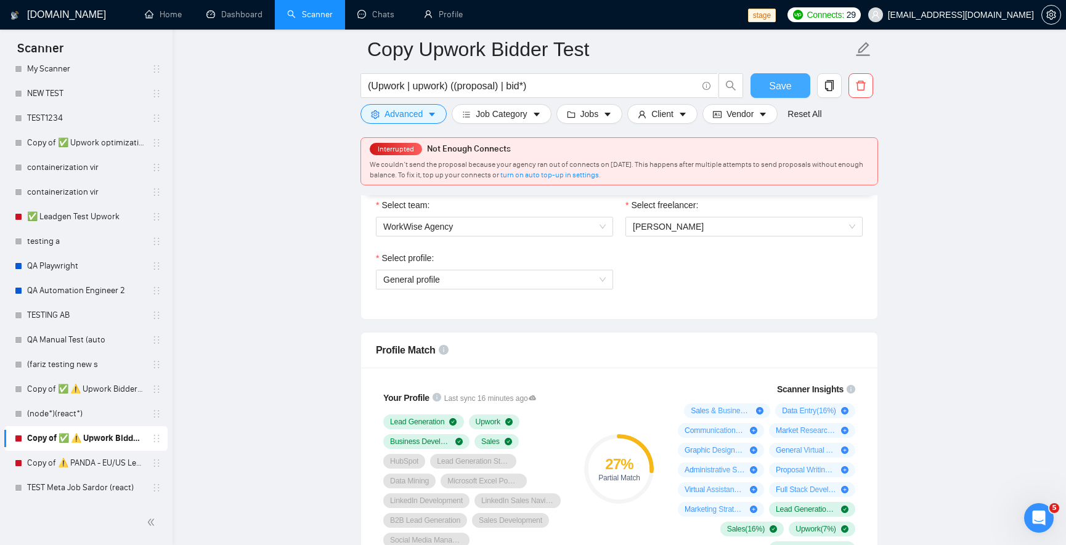
click at [781, 80] on span "Save" at bounding box center [780, 85] width 22 height 15
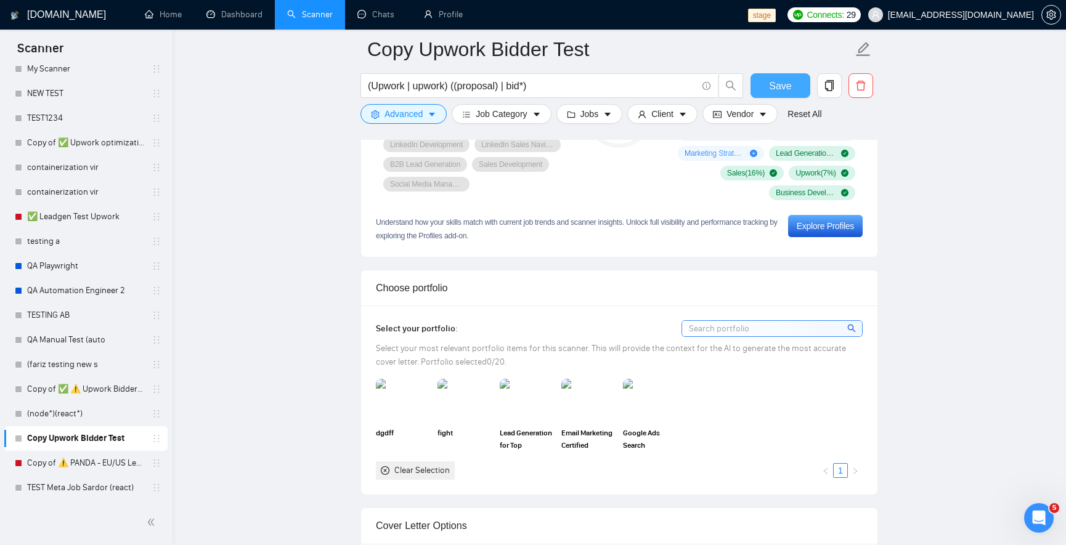
scroll to position [887, 0]
